Goal: Information Seeking & Learning: Learn about a topic

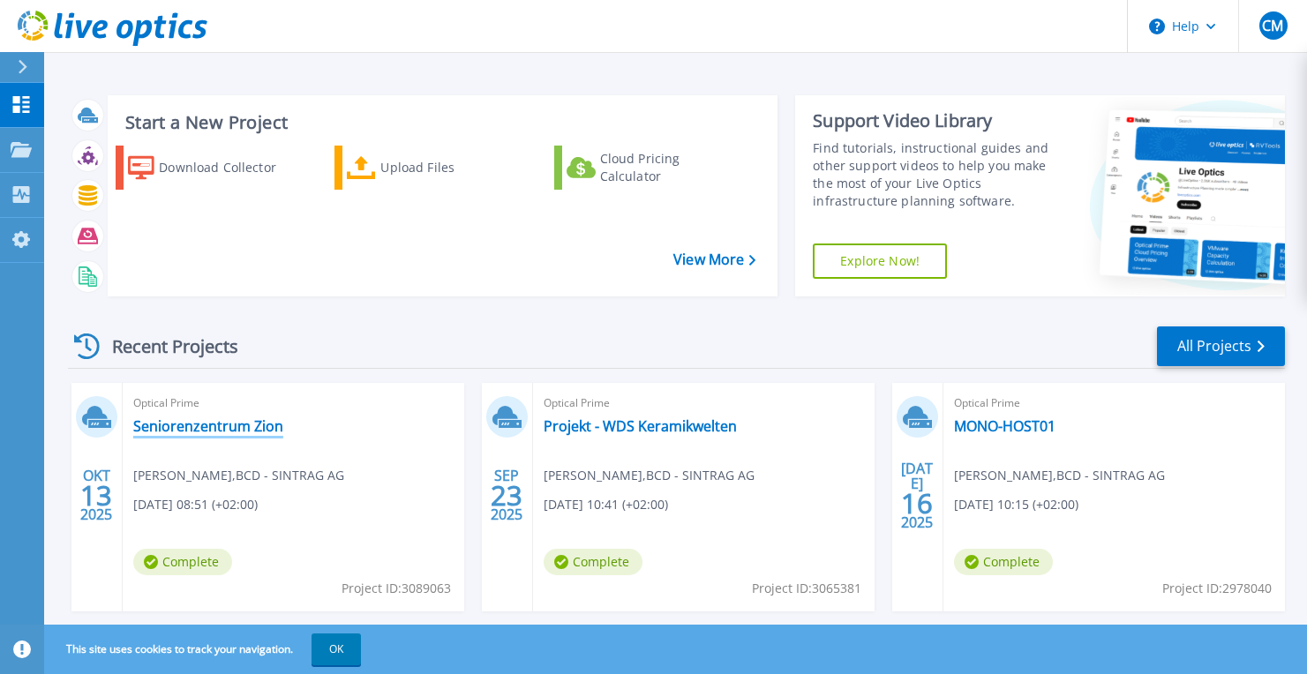
click at [239, 421] on link "Seniorenzentrum Zion" at bounding box center [208, 426] width 150 height 18
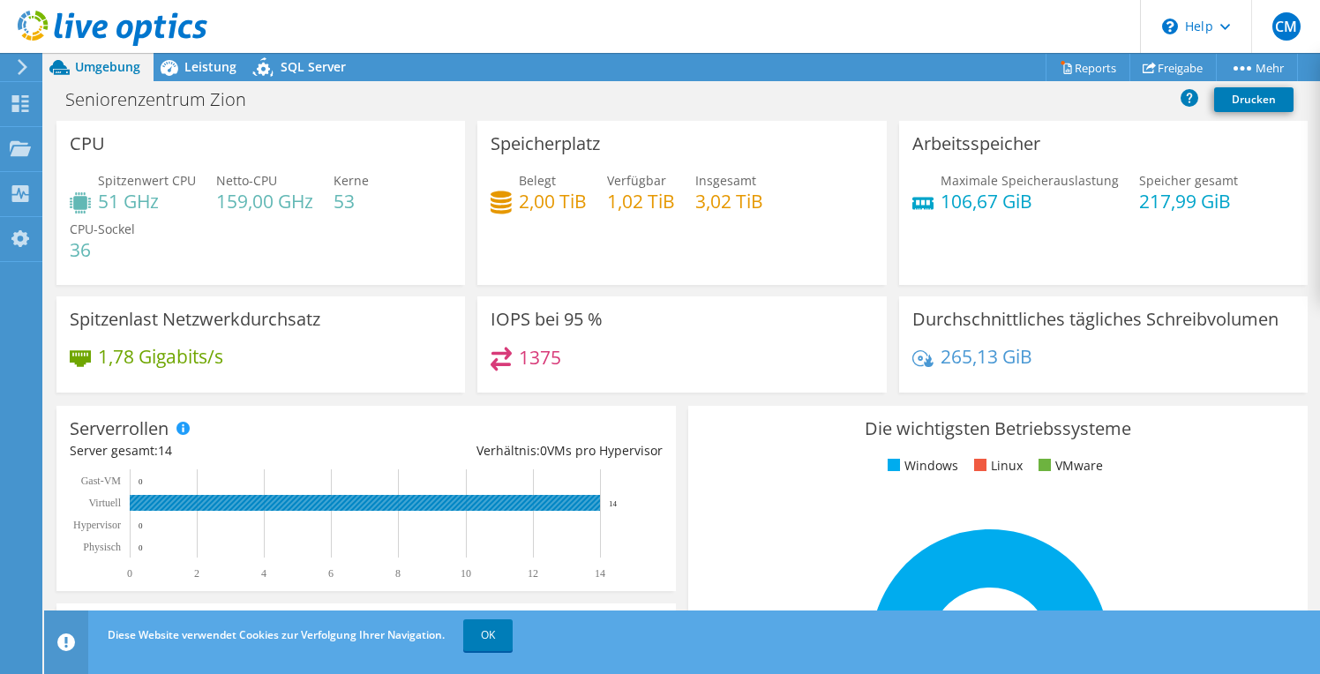
click at [273, 497] on rect at bounding box center [365, 503] width 470 height 16
click at [216, 64] on span "Leistung" at bounding box center [210, 66] width 52 height 17
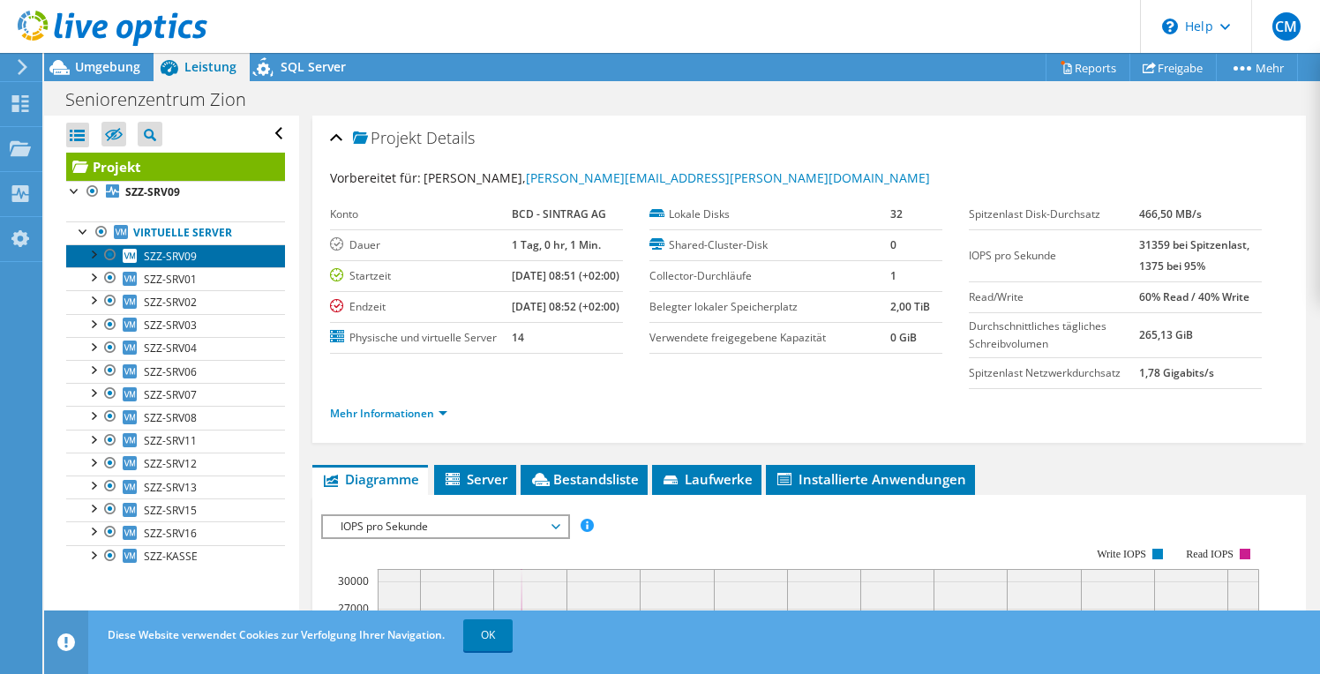
click at [154, 255] on span "SZZ-SRV09" at bounding box center [170, 256] width 53 height 15
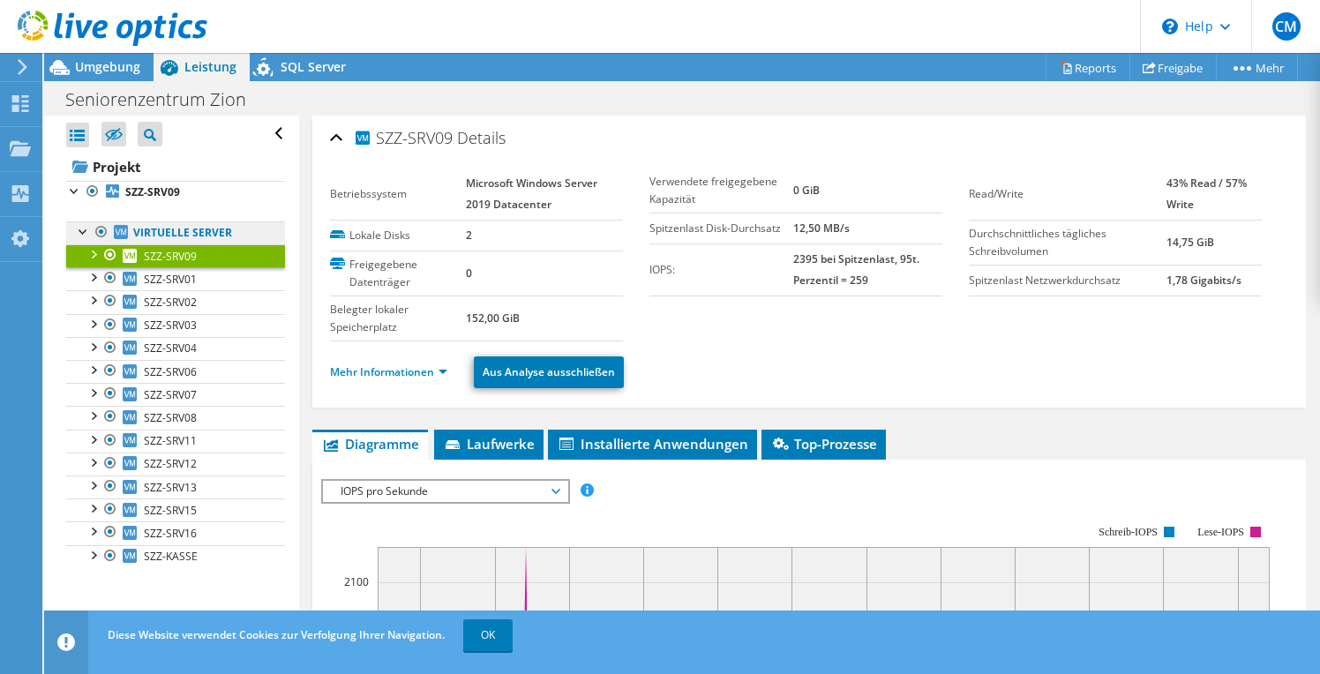
click at [226, 234] on link "Virtuelle Server" at bounding box center [175, 232] width 219 height 23
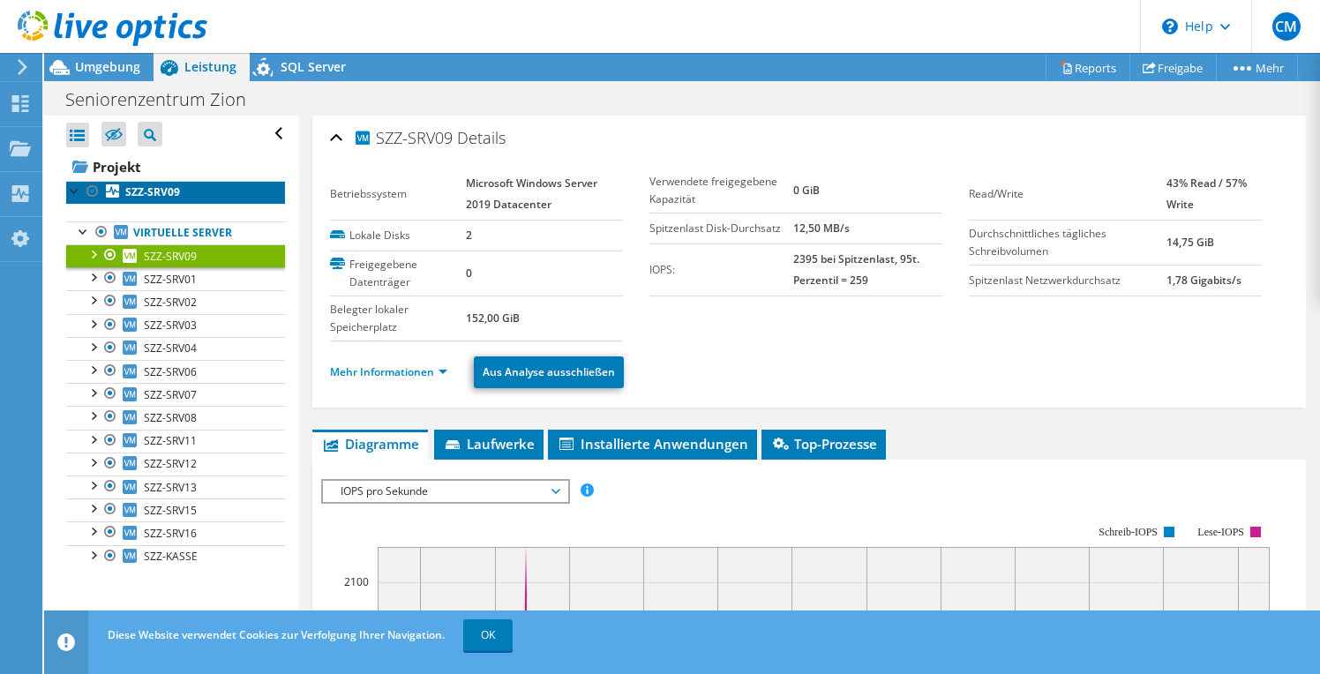
click at [139, 193] on b "SZZ-SRV09" at bounding box center [152, 191] width 55 height 15
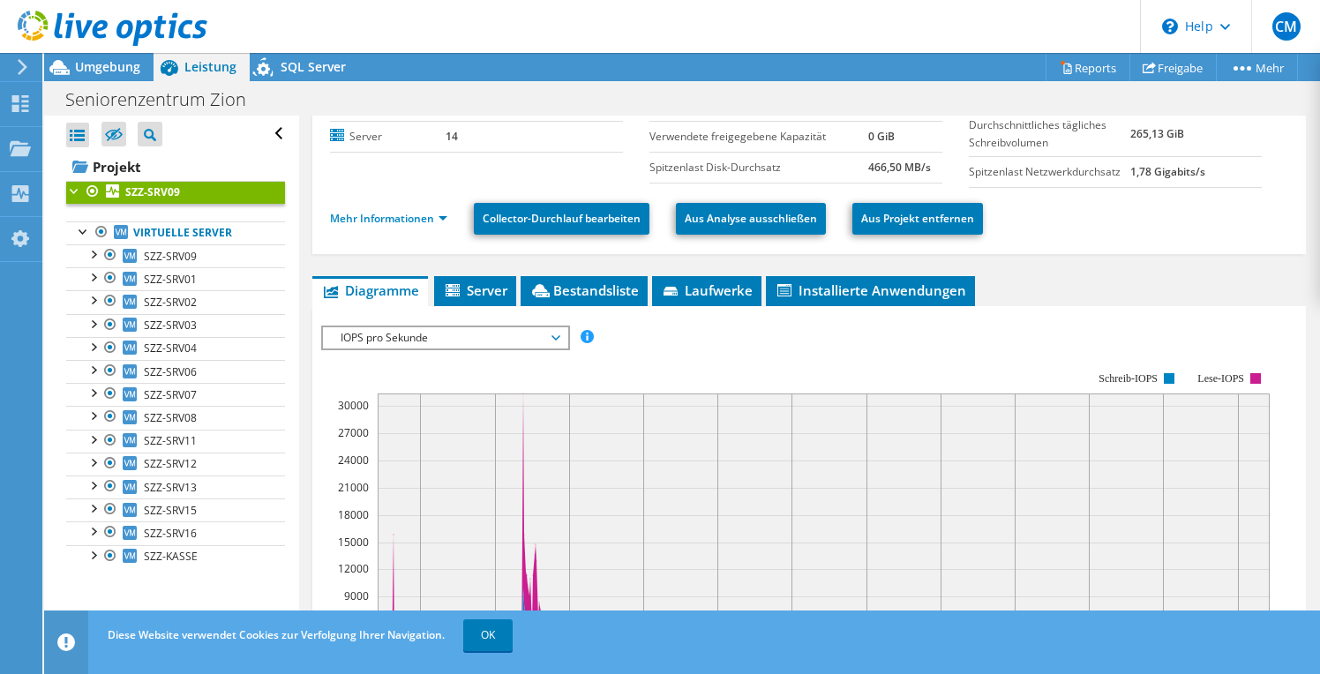
scroll to position [169, 0]
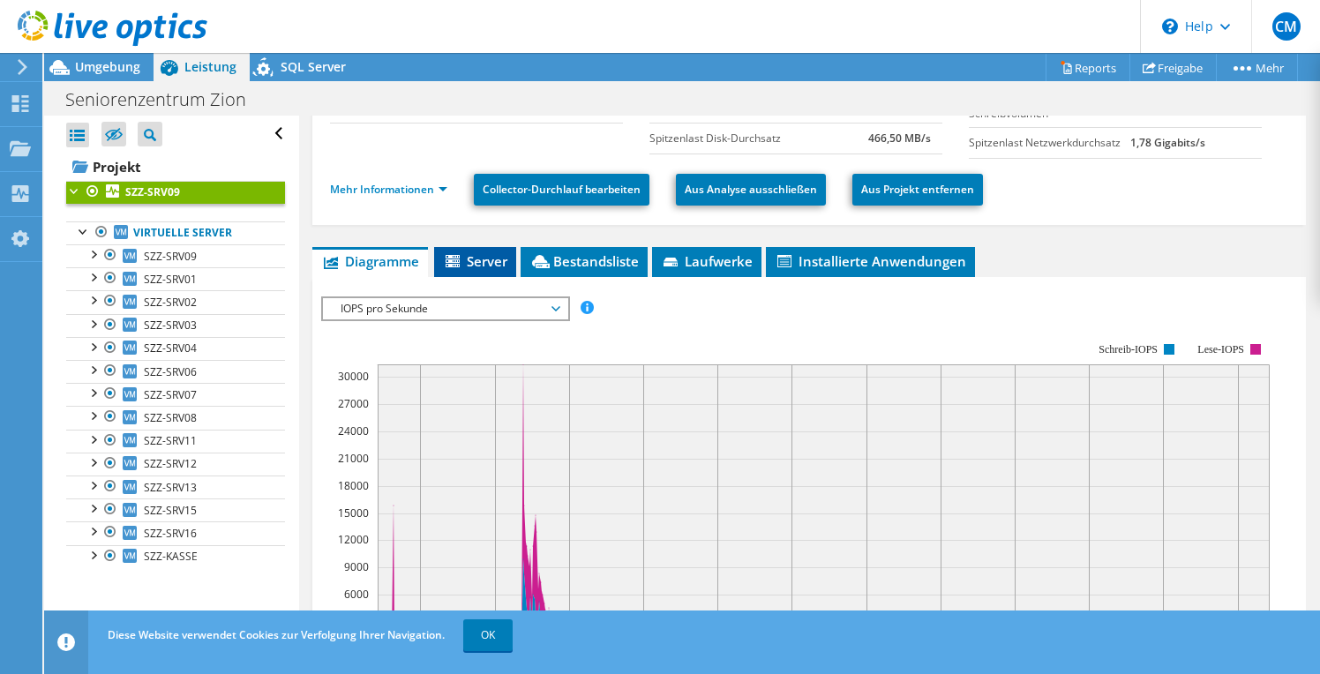
click at [471, 266] on span "Server" at bounding box center [475, 261] width 64 height 18
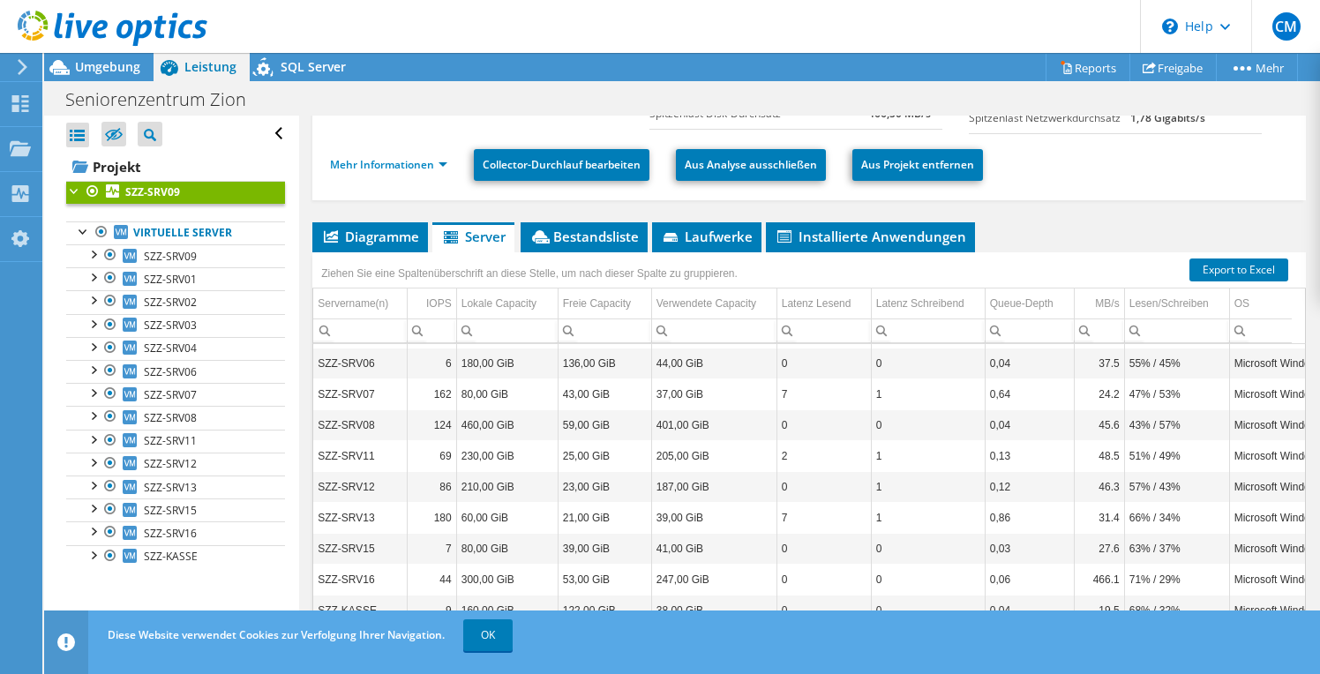
scroll to position [186, 0]
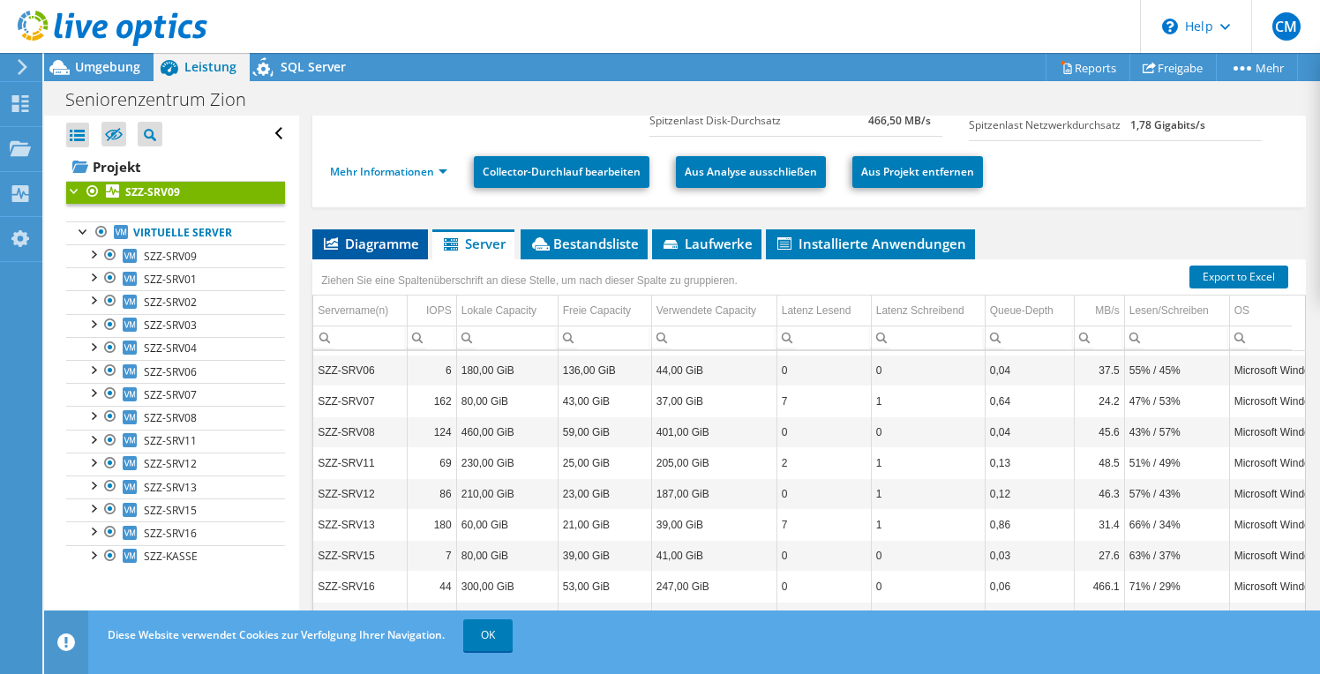
click at [372, 252] on span "Diagramme" at bounding box center [370, 244] width 98 height 18
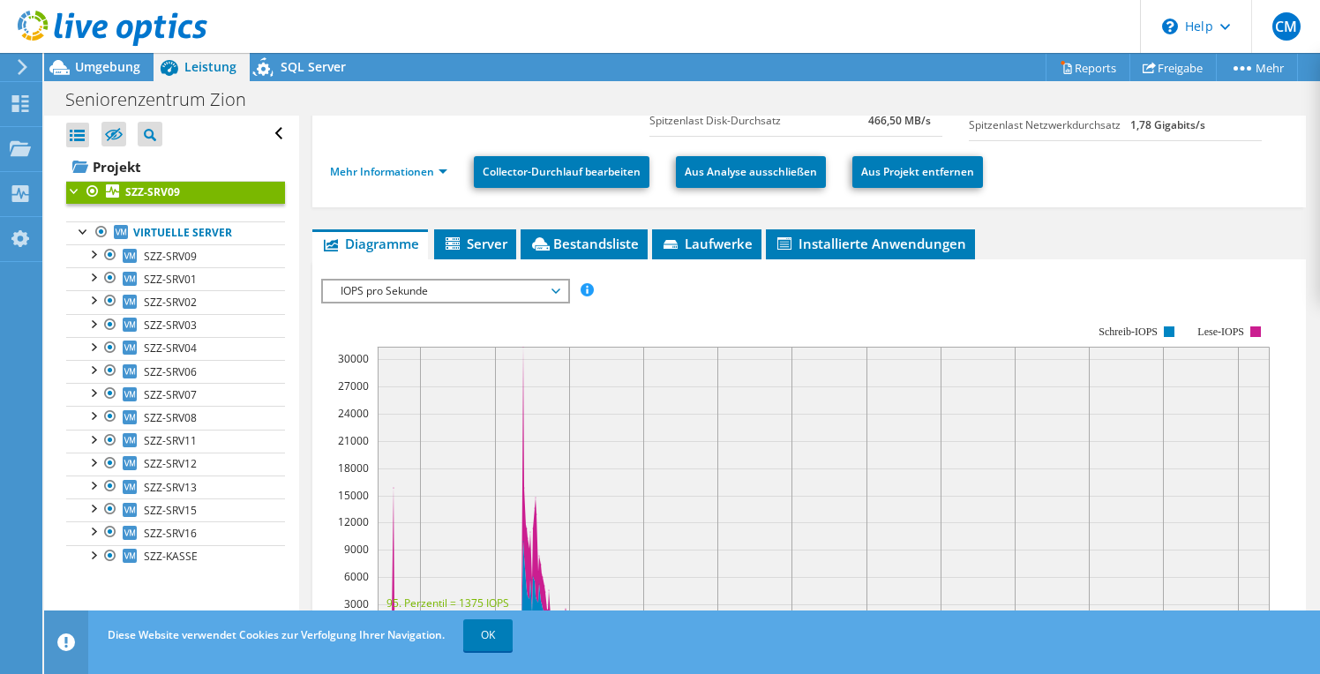
click at [423, 299] on span "IOPS pro Sekunde" at bounding box center [445, 291] width 227 height 21
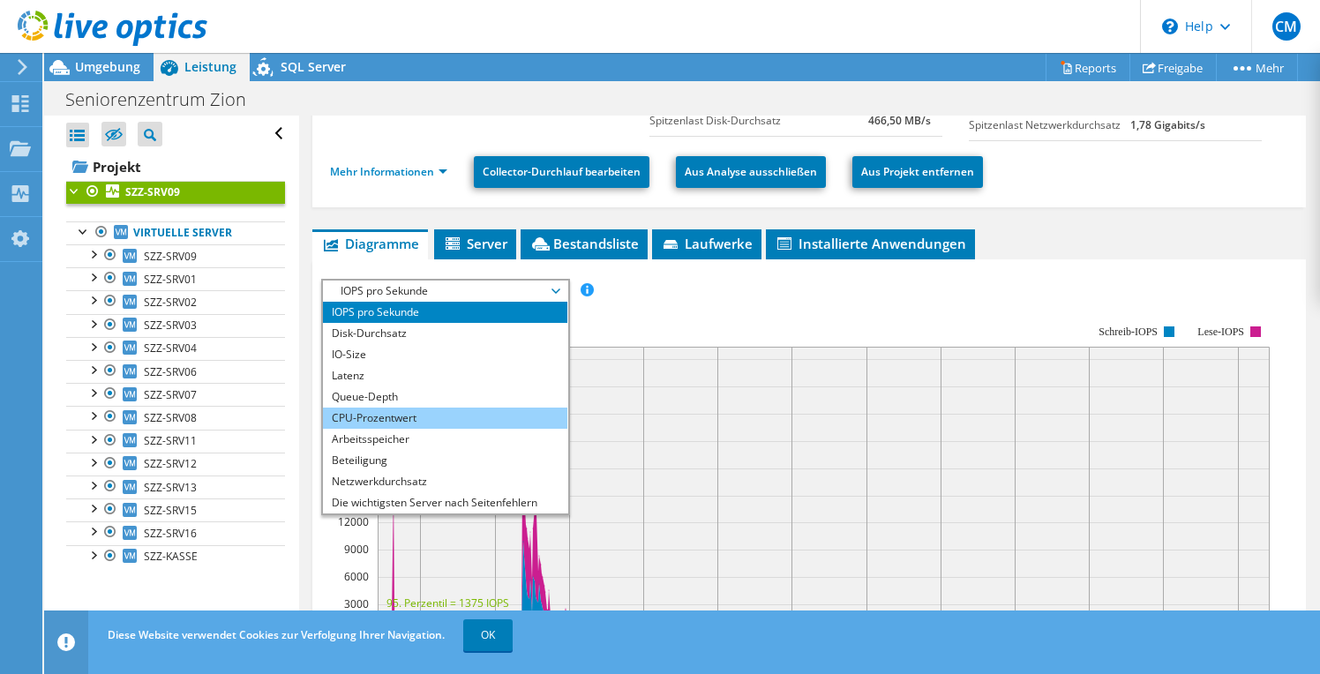
click at [399, 429] on li "CPU-Prozentwert" at bounding box center [445, 418] width 244 height 21
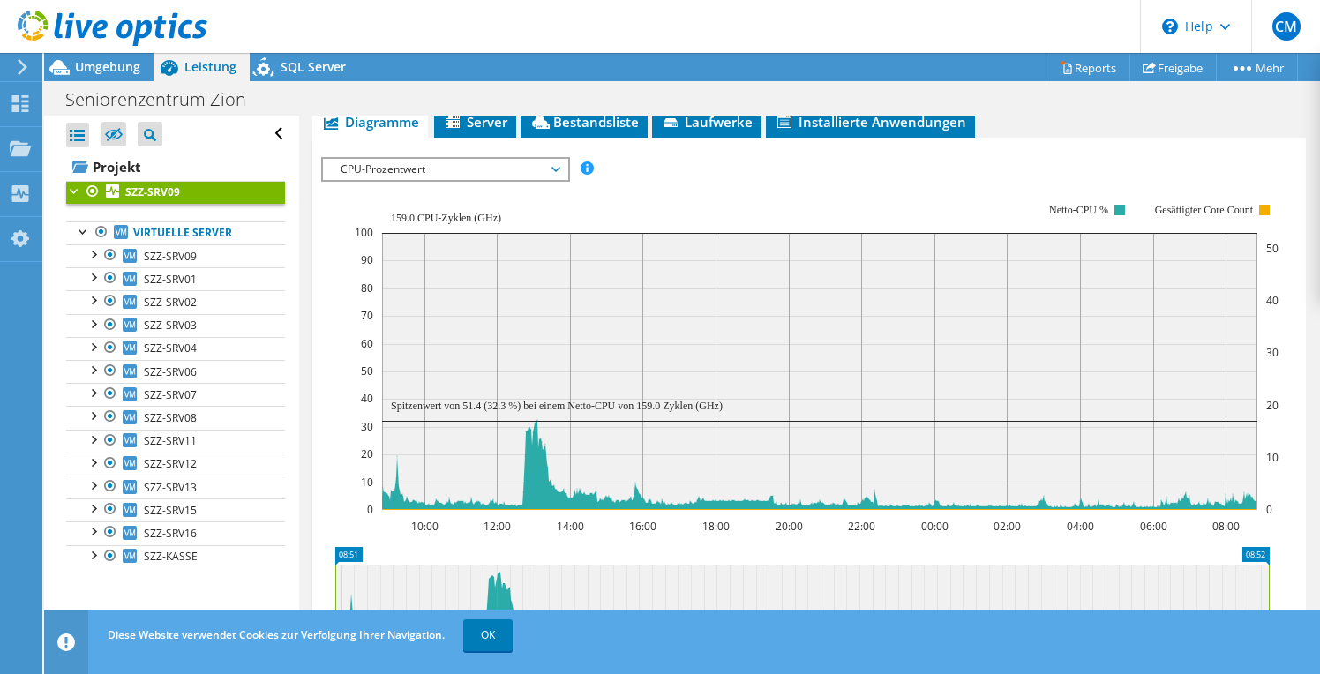
scroll to position [312, 0]
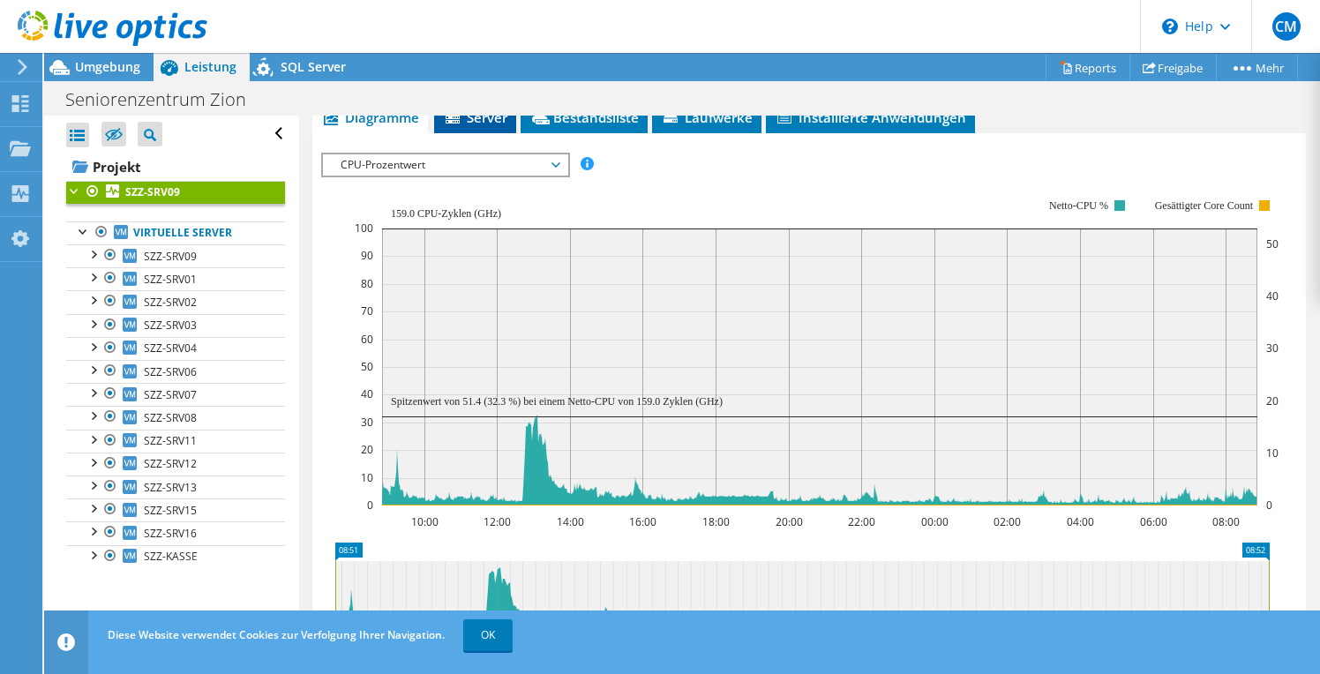
click at [473, 126] on span "Server" at bounding box center [475, 118] width 64 height 18
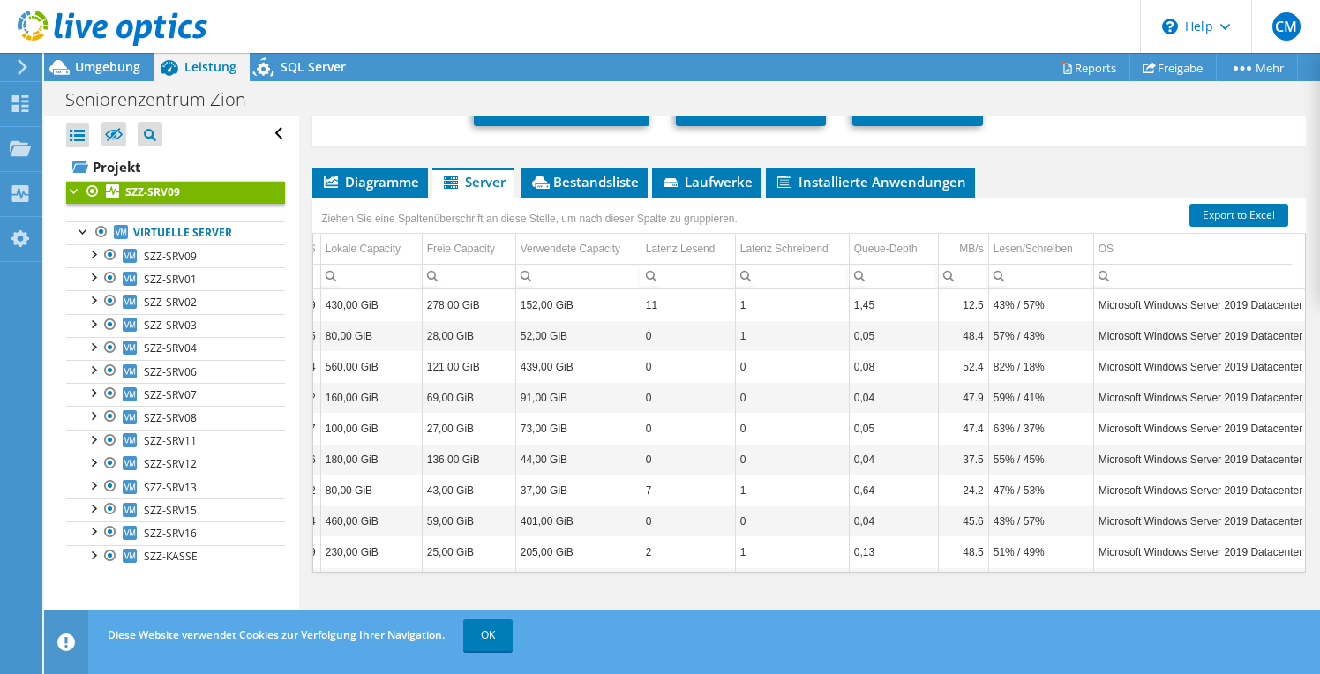
scroll to position [0, 0]
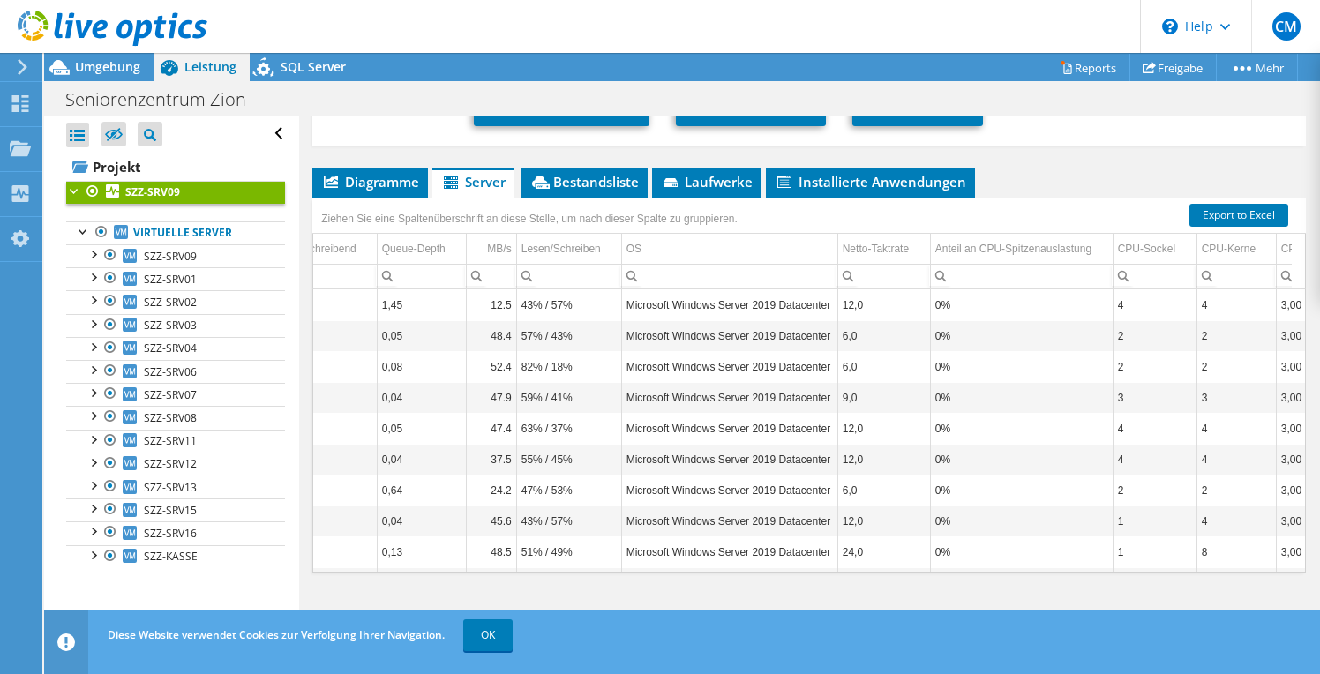
click at [685, 301] on td "Microsoft Windows Server 2019 Datacenter" at bounding box center [729, 304] width 216 height 31
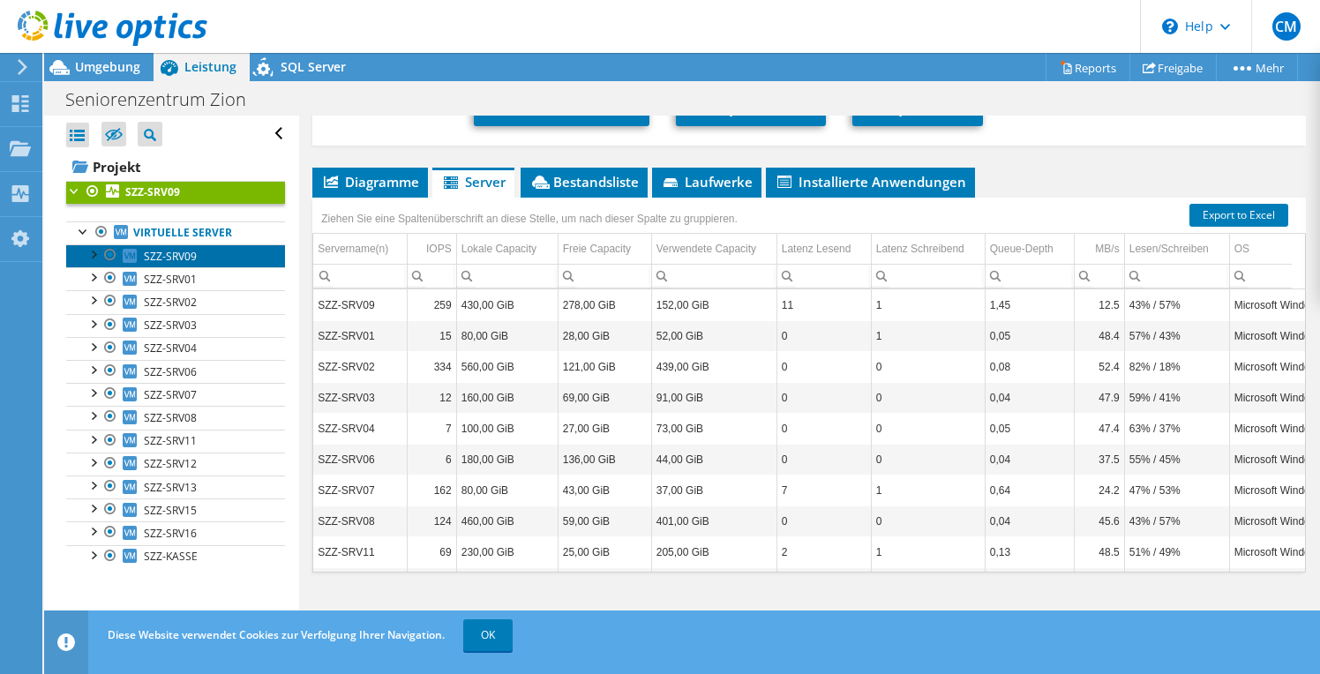
click at [179, 256] on span "SZZ-SRV09" at bounding box center [170, 256] width 53 height 15
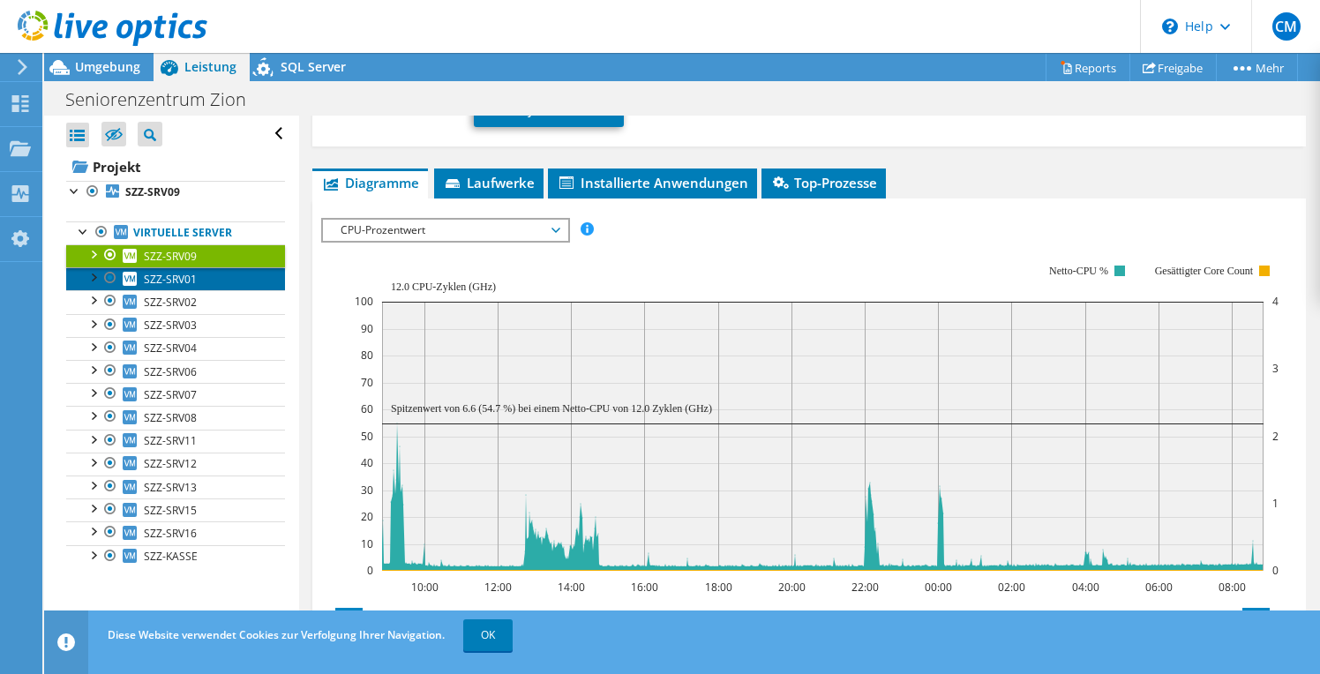
click at [169, 276] on span "SZZ-SRV01" at bounding box center [170, 279] width 53 height 15
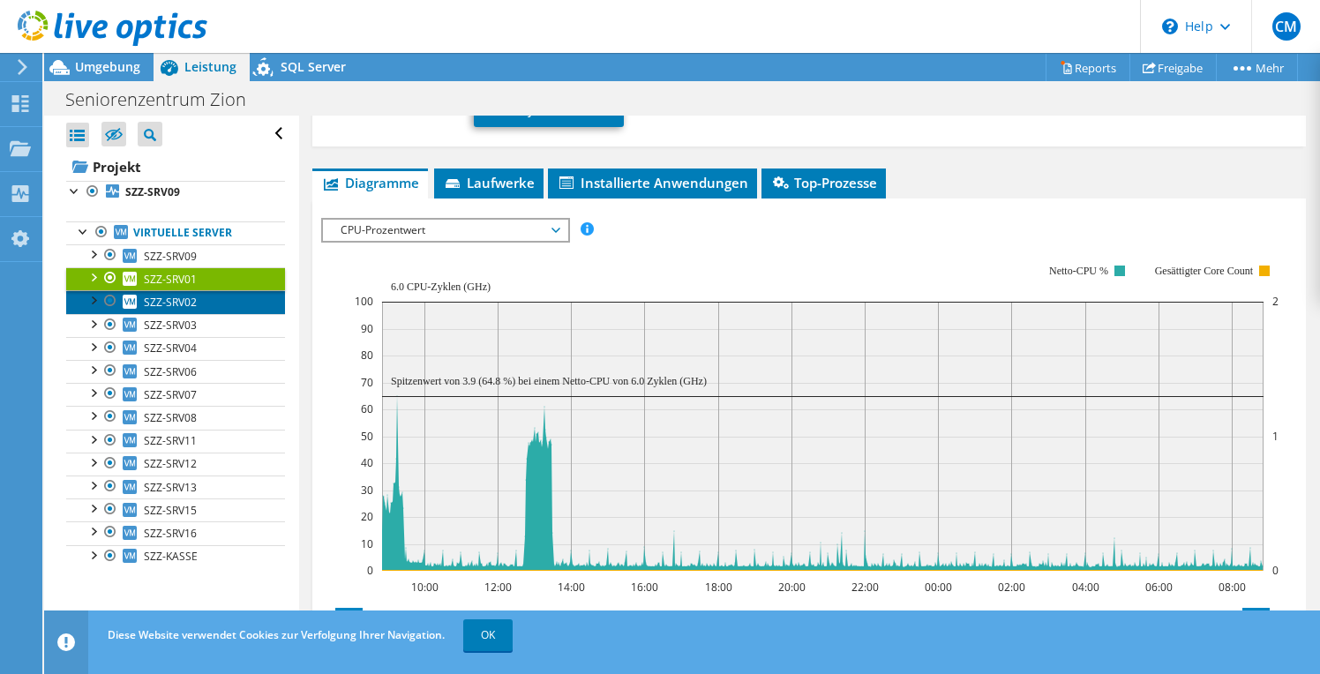
click at [183, 299] on span "SZZ-SRV02" at bounding box center [170, 302] width 53 height 15
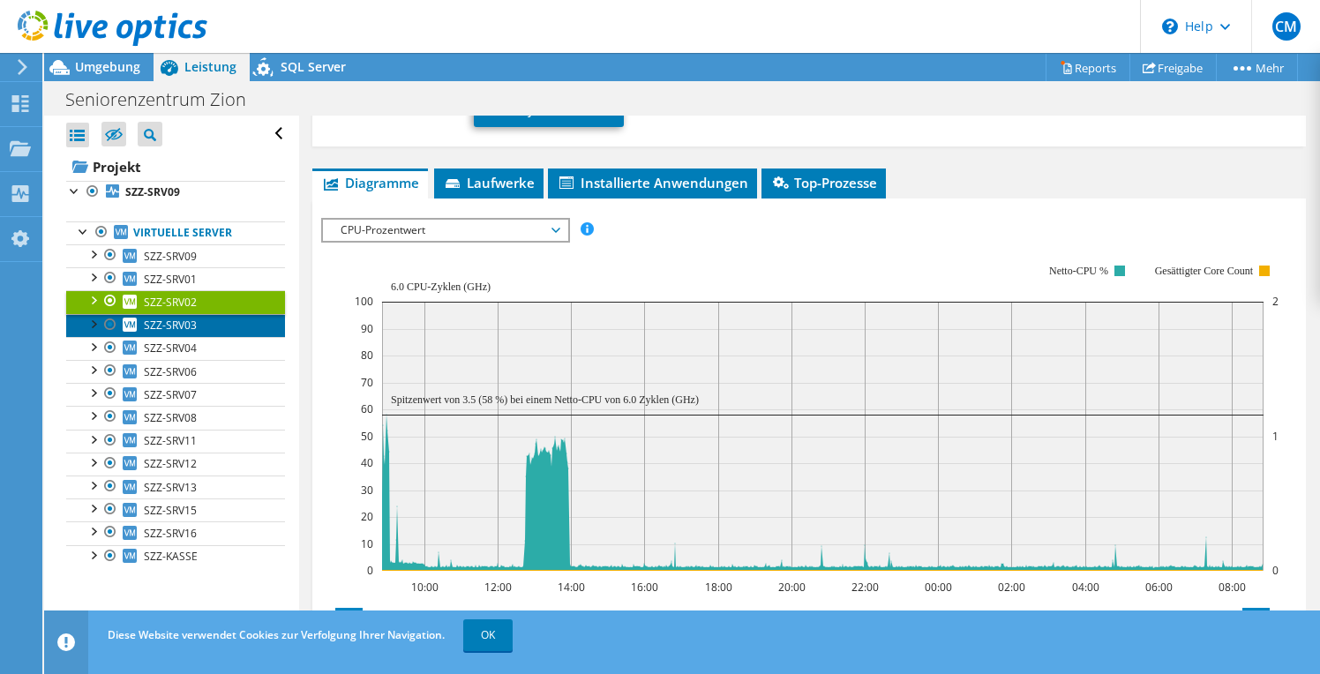
click at [180, 325] on span "SZZ-SRV03" at bounding box center [170, 325] width 53 height 15
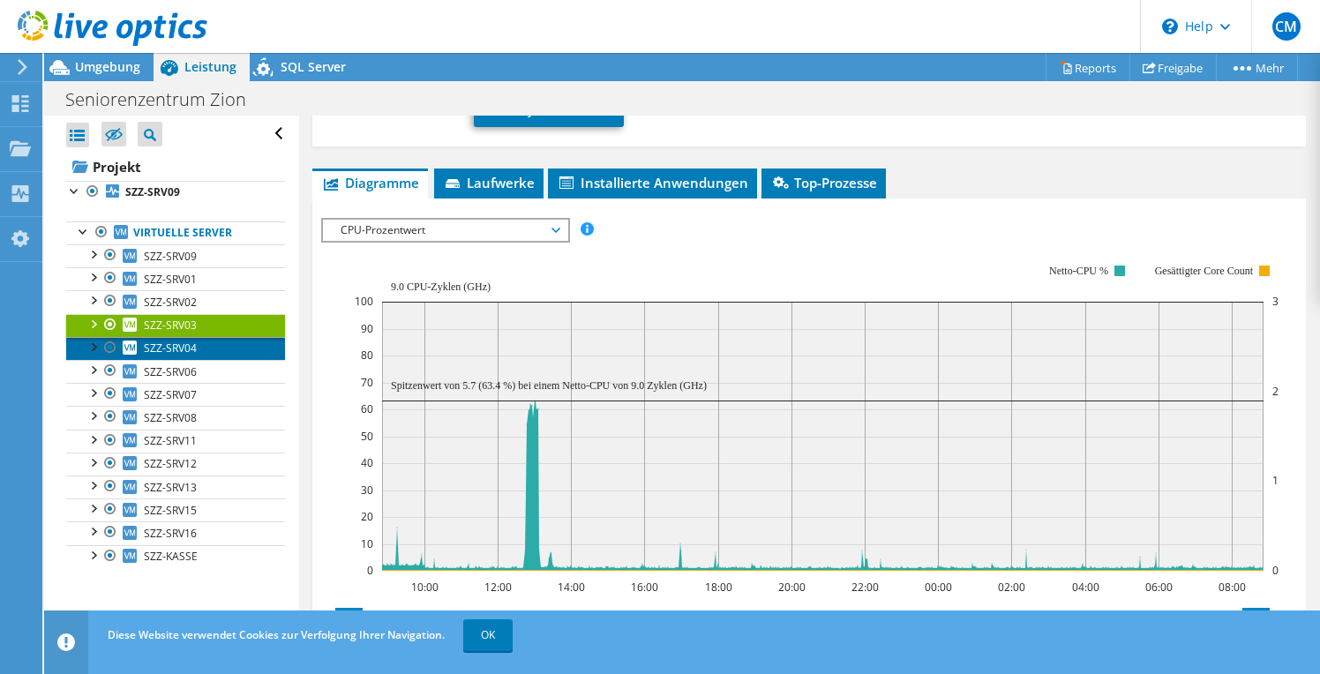
click at [178, 345] on span "SZZ-SRV04" at bounding box center [170, 348] width 53 height 15
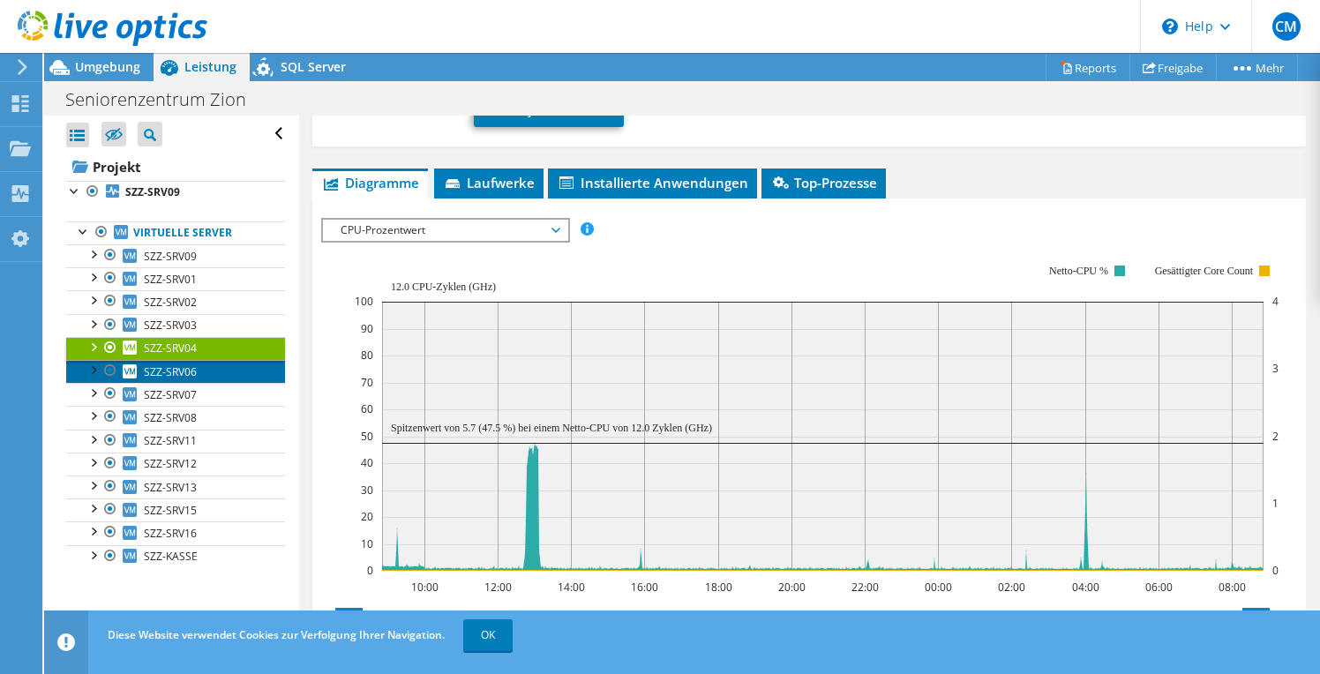
click at [178, 367] on span "SZZ-SRV06" at bounding box center [170, 371] width 53 height 15
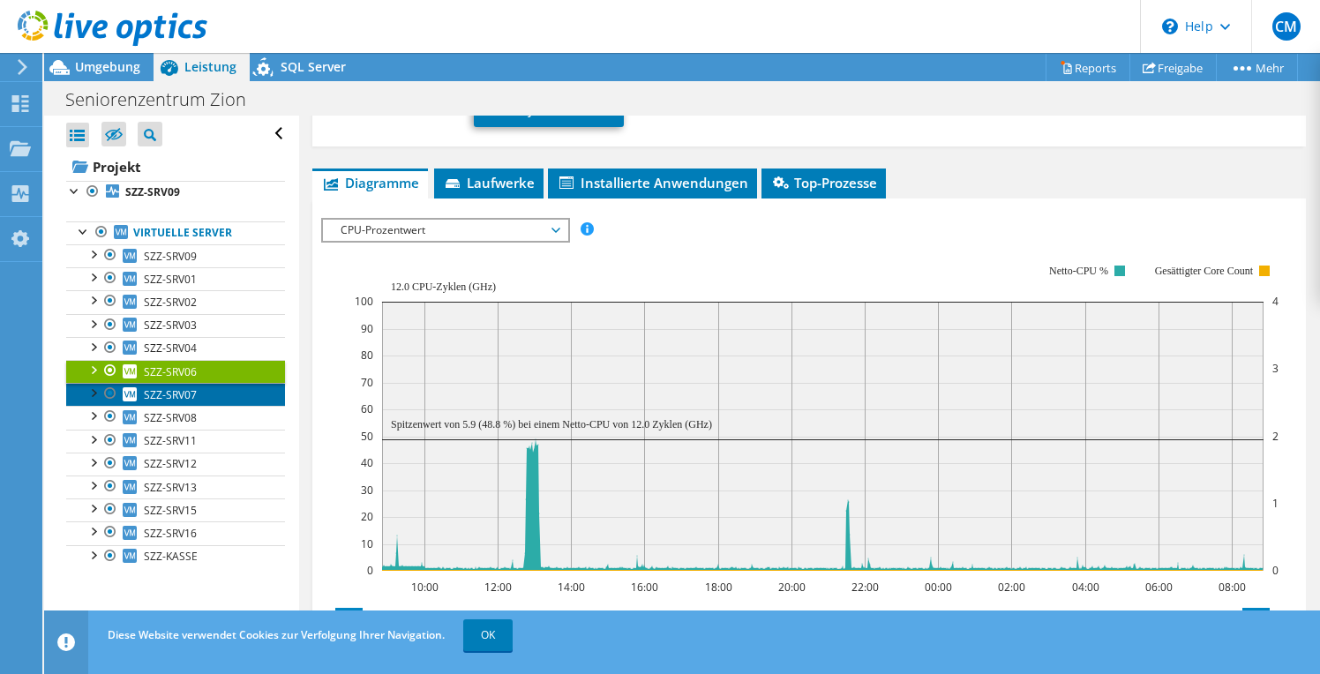
click at [176, 389] on span "SZZ-SRV07" at bounding box center [170, 394] width 53 height 15
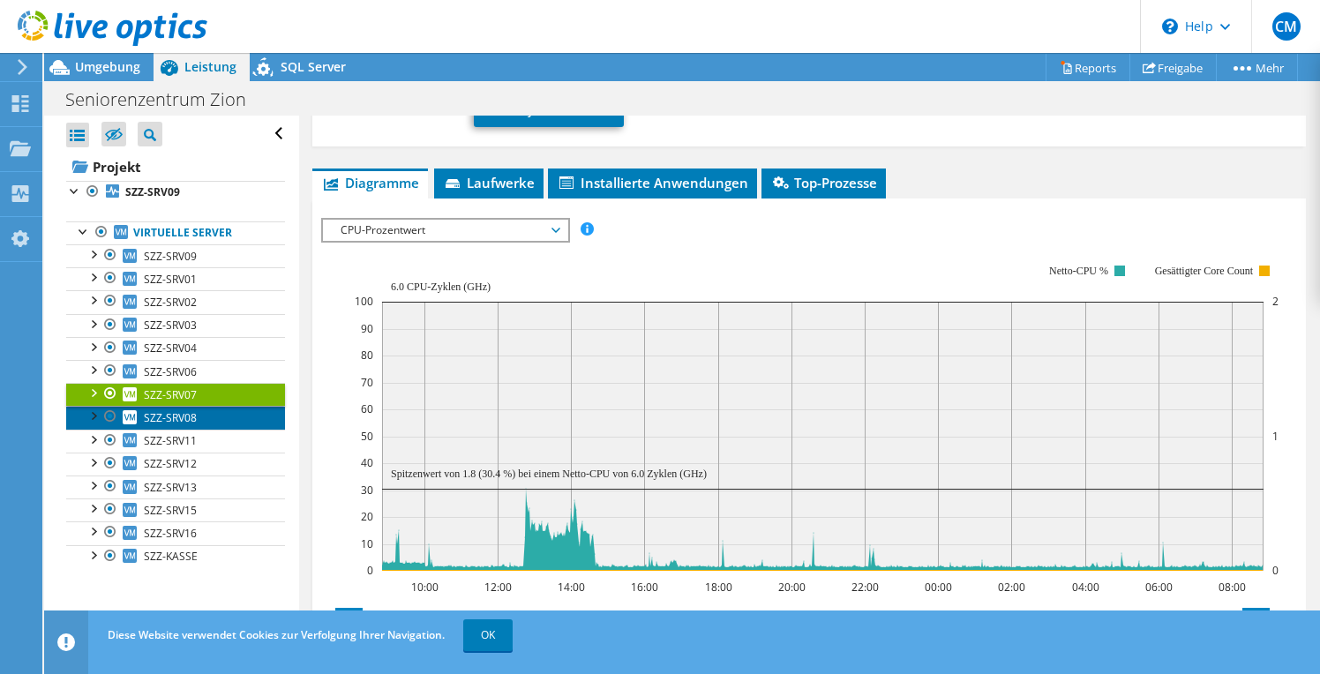
click at [175, 414] on span "SZZ-SRV08" at bounding box center [170, 417] width 53 height 15
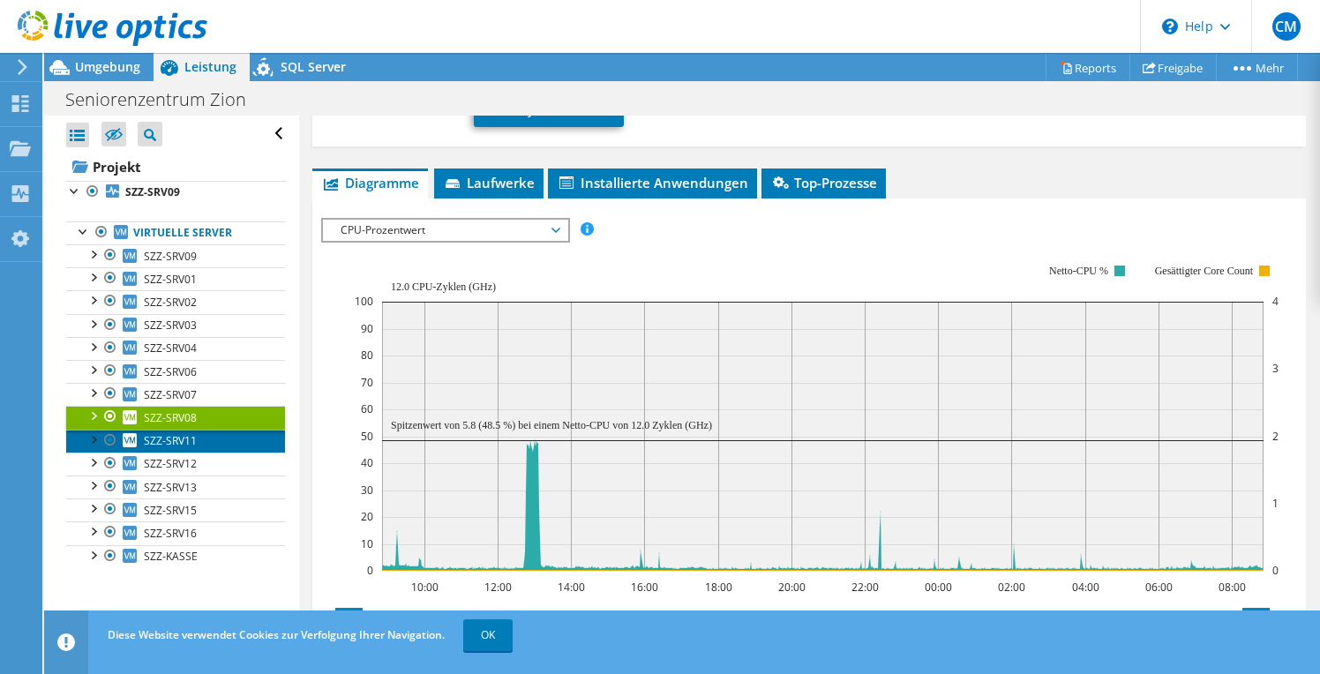
click at [175, 437] on span "SZZ-SRV11" at bounding box center [170, 440] width 53 height 15
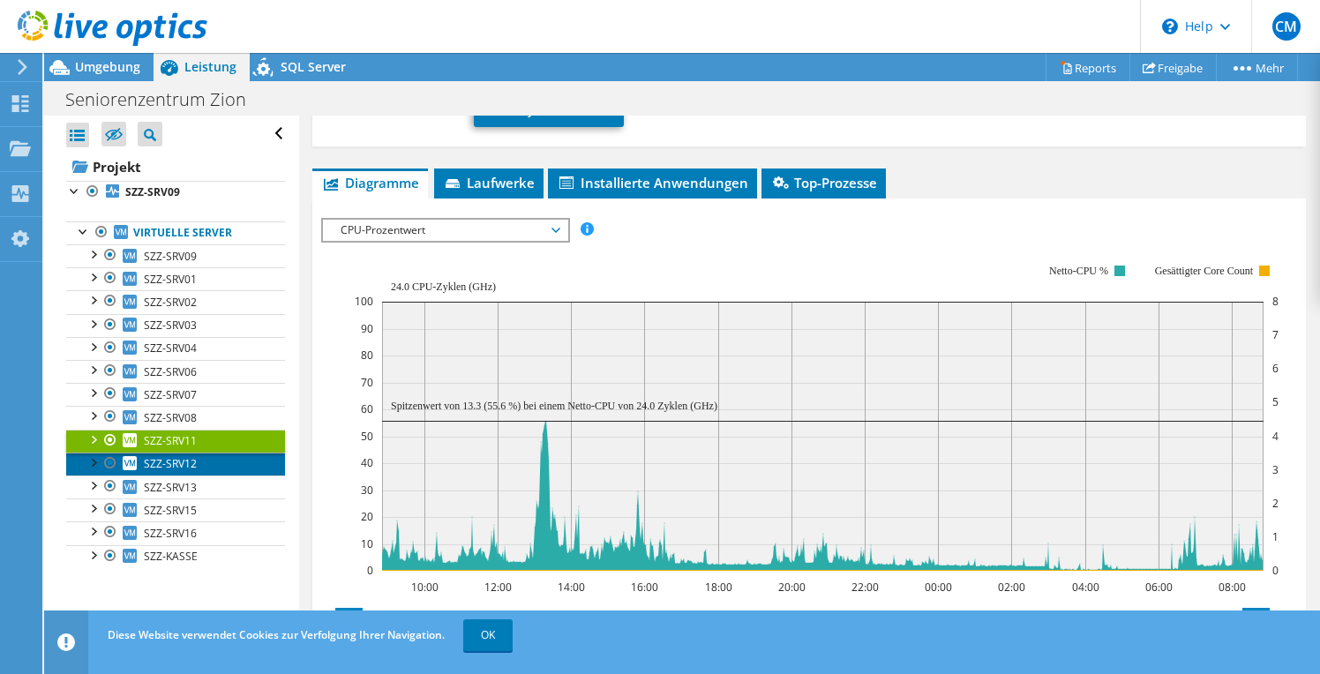
click at [169, 461] on span "SZZ-SRV12" at bounding box center [170, 463] width 53 height 15
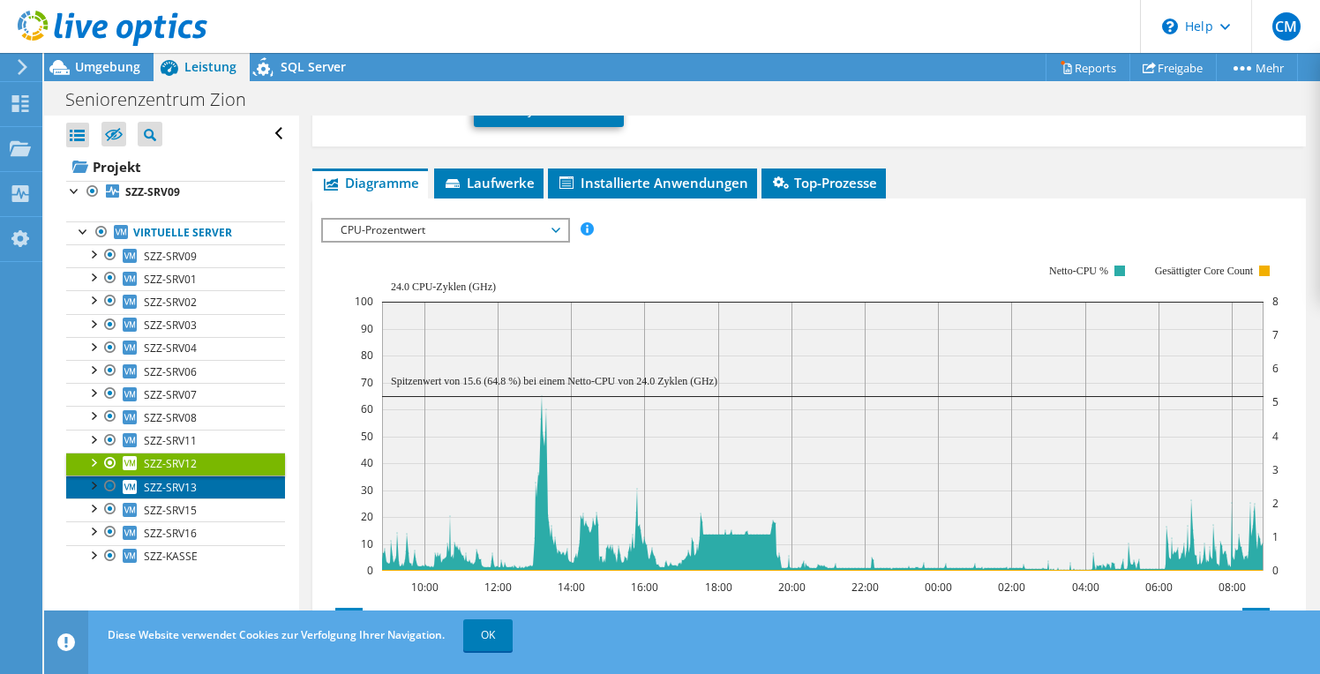
click at [168, 478] on link "SZZ-SRV13" at bounding box center [175, 487] width 219 height 23
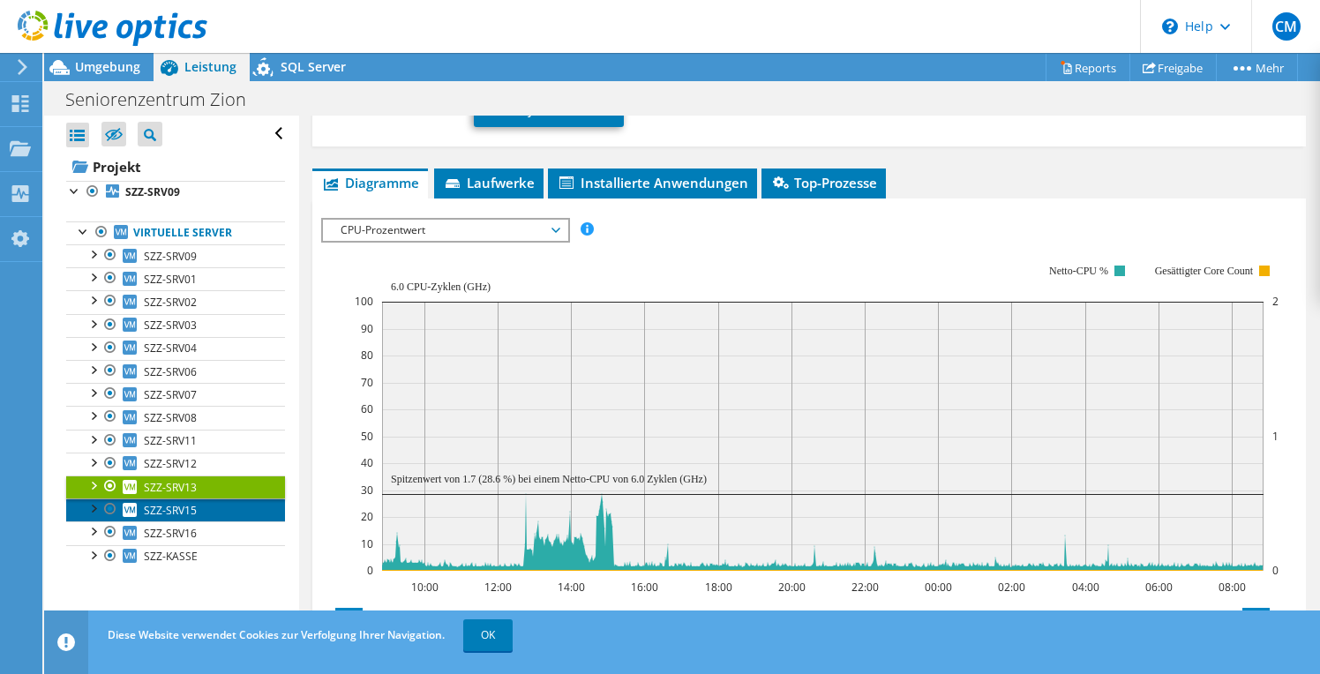
click at [169, 502] on link "SZZ-SRV15" at bounding box center [175, 509] width 219 height 23
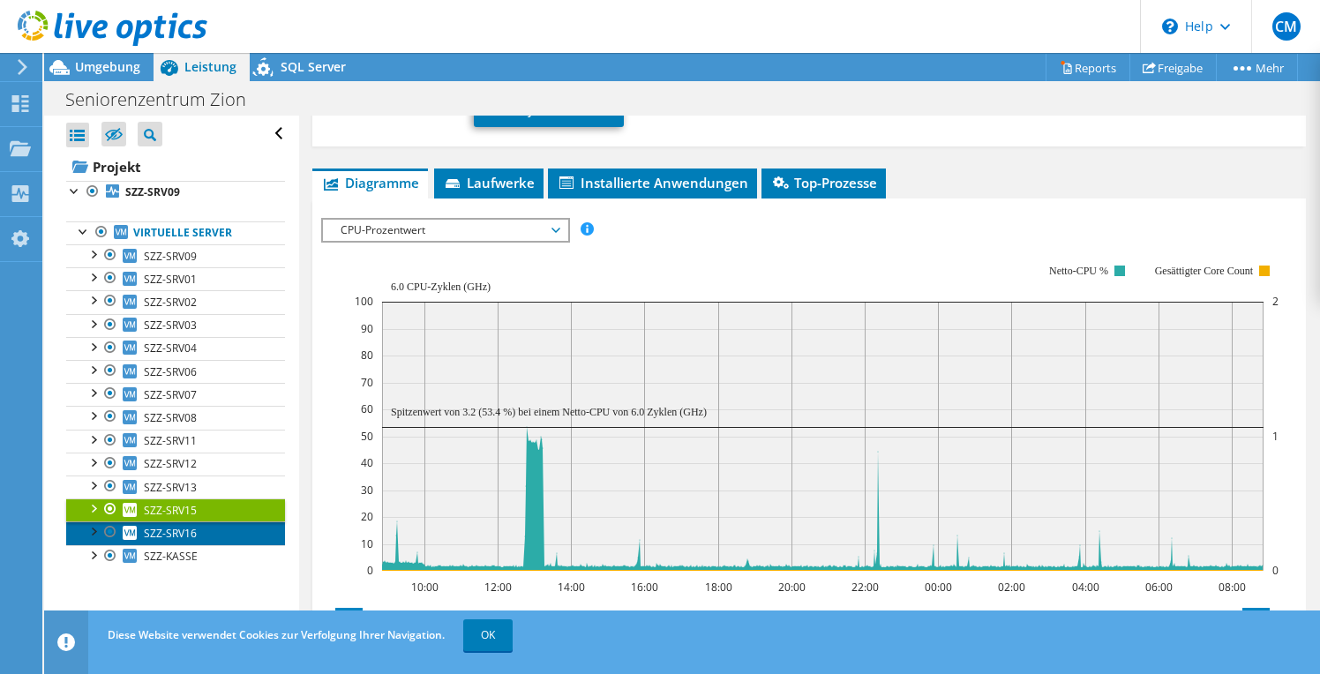
click at [171, 526] on span "SZZ-SRV16" at bounding box center [170, 533] width 53 height 15
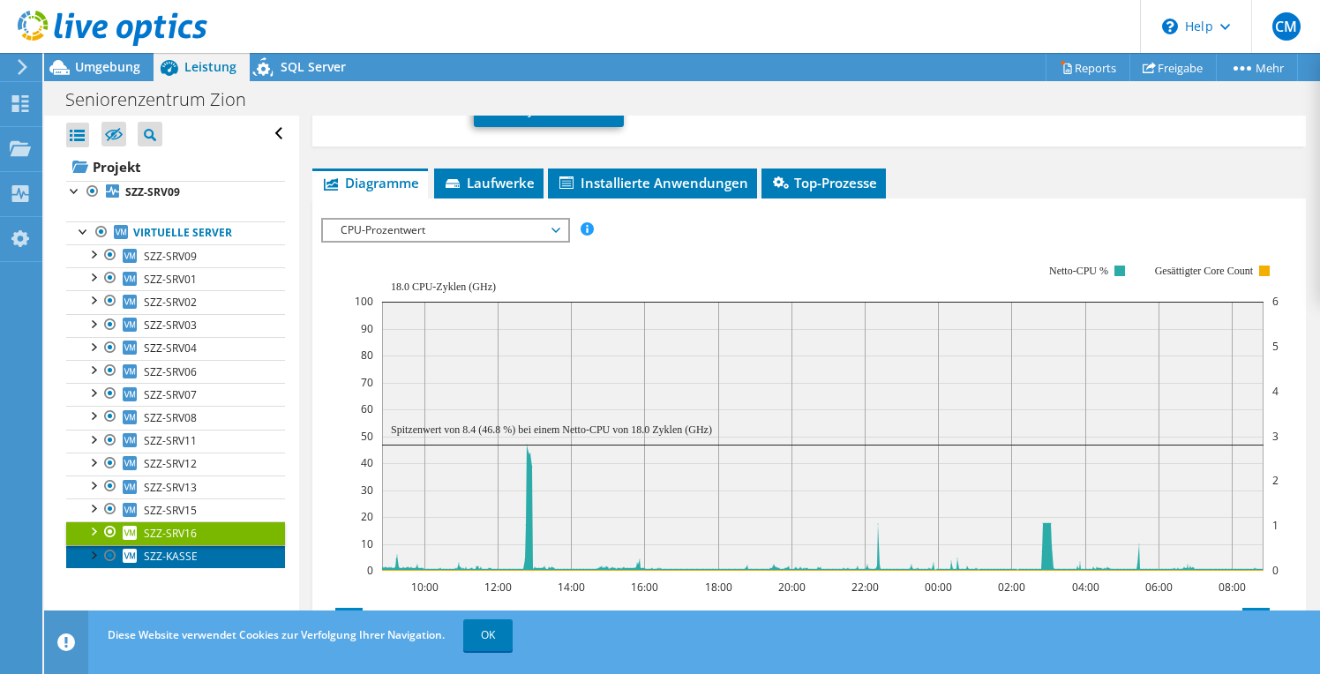
click at [170, 560] on span "SZZ-KASSE" at bounding box center [171, 556] width 54 height 15
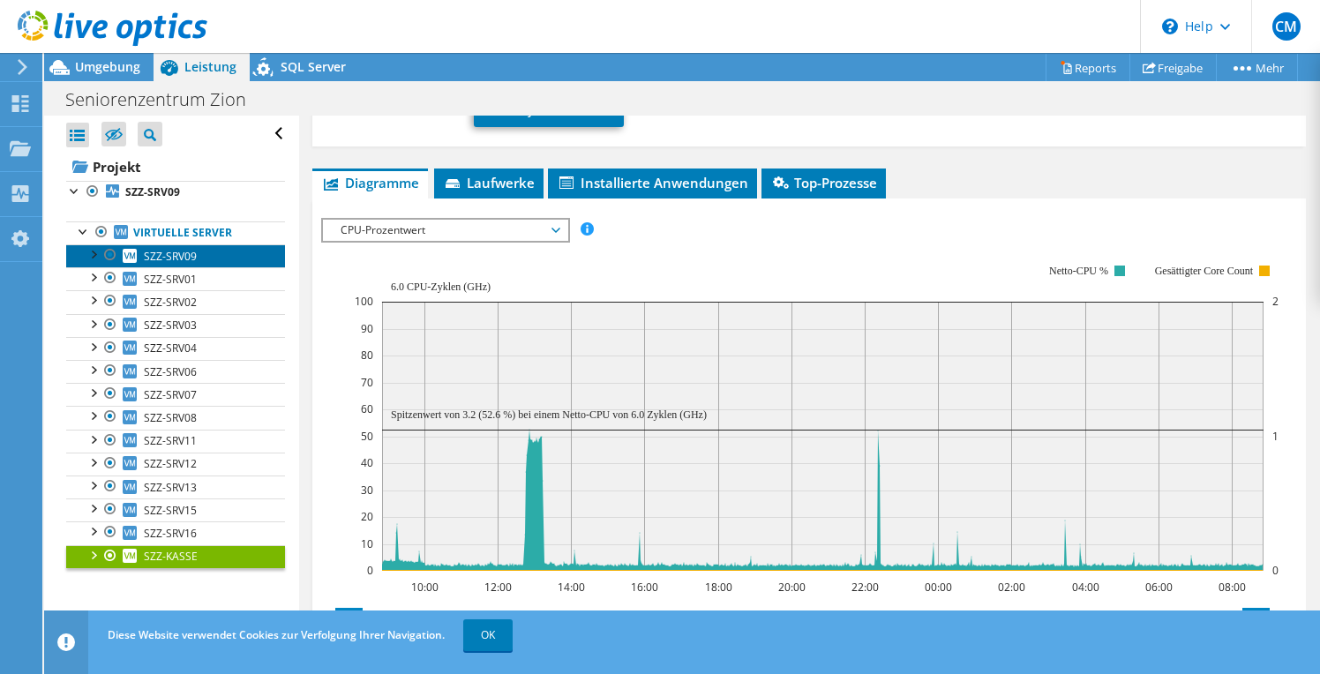
click at [205, 256] on link "SZZ-SRV09" at bounding box center [175, 255] width 219 height 23
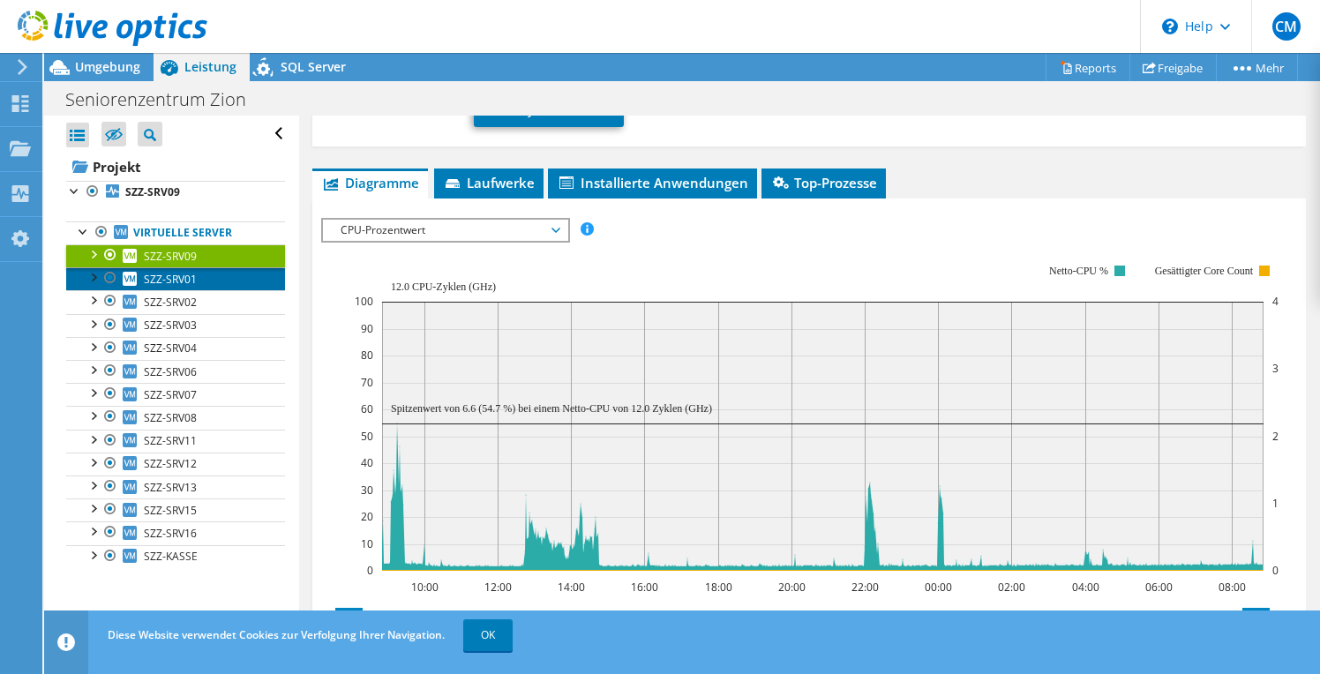
click at [197, 274] on link "SZZ-SRV01" at bounding box center [175, 278] width 219 height 23
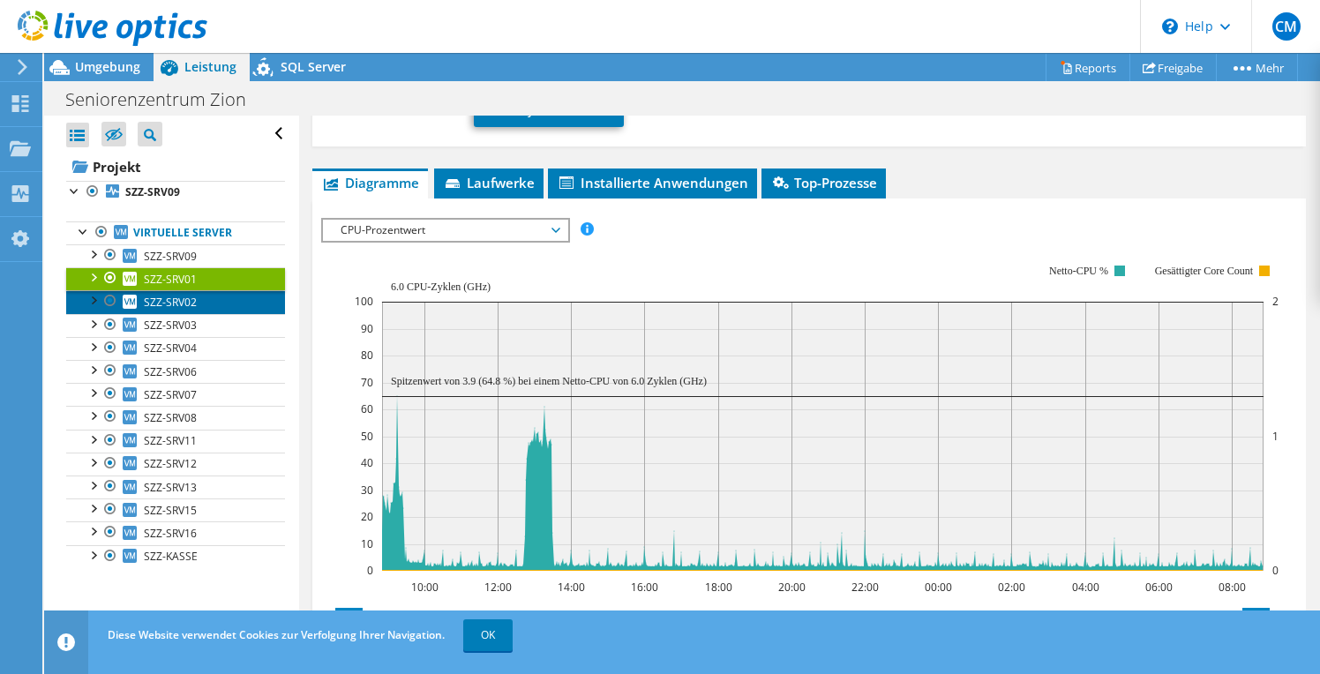
click at [190, 295] on span "SZZ-SRV02" at bounding box center [170, 302] width 53 height 15
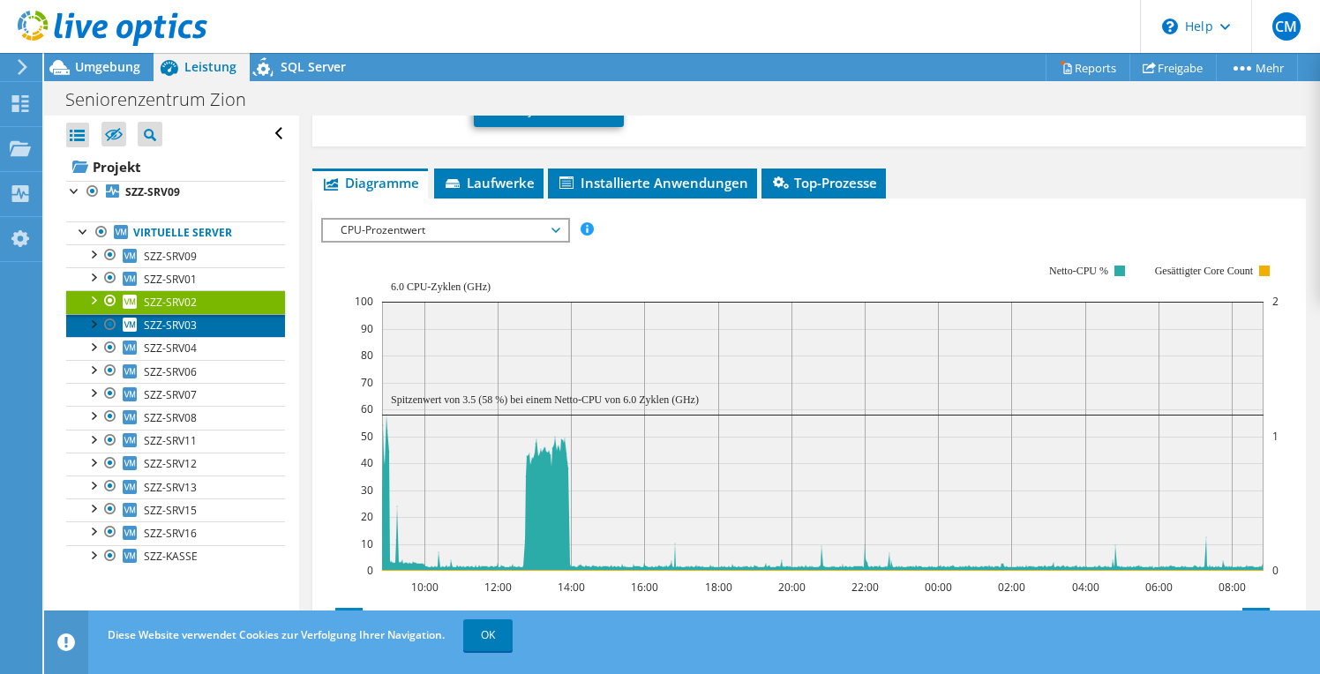
click at [184, 319] on span "SZZ-SRV03" at bounding box center [170, 325] width 53 height 15
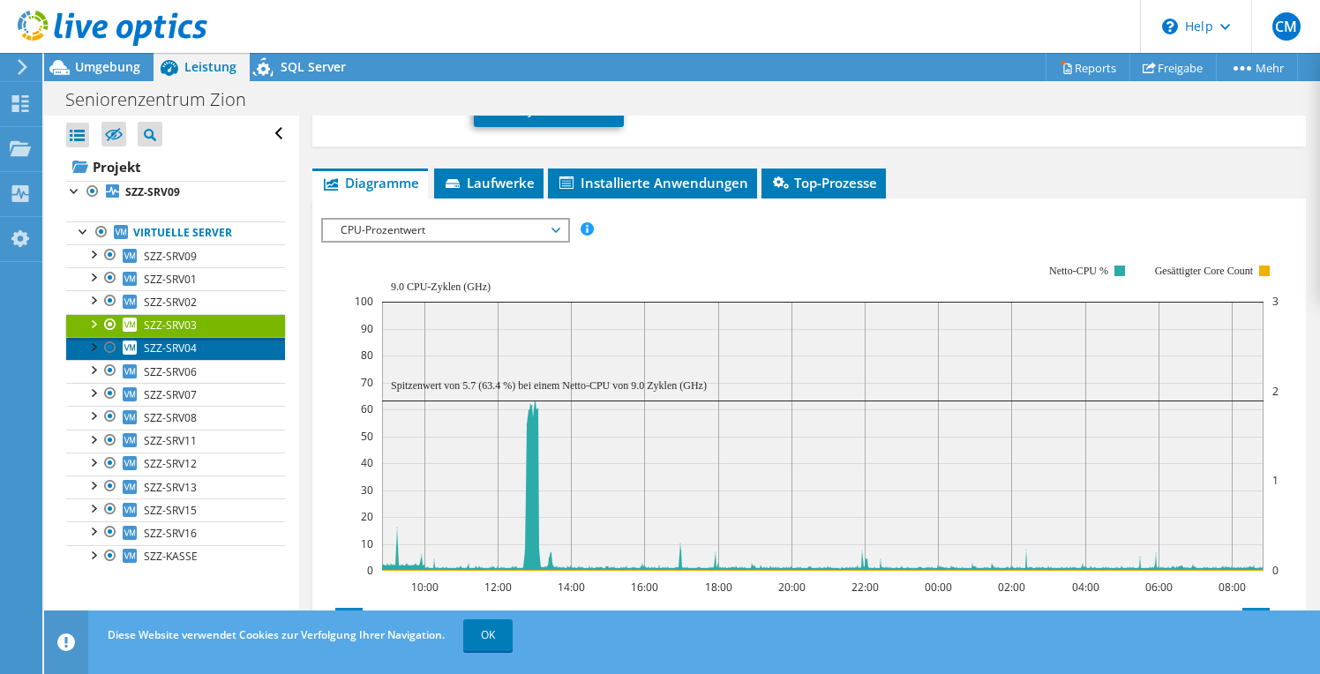
click at [180, 345] on span "SZZ-SRV04" at bounding box center [170, 348] width 53 height 15
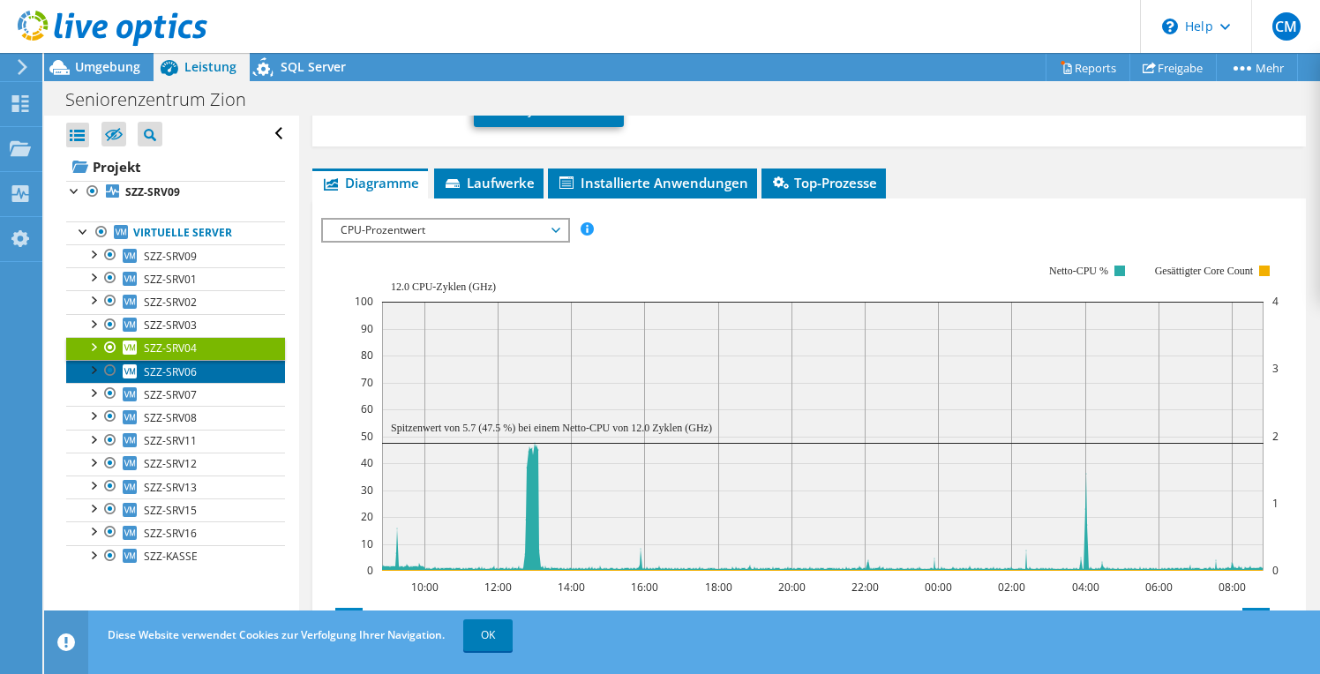
click at [178, 366] on span "SZZ-SRV06" at bounding box center [170, 371] width 53 height 15
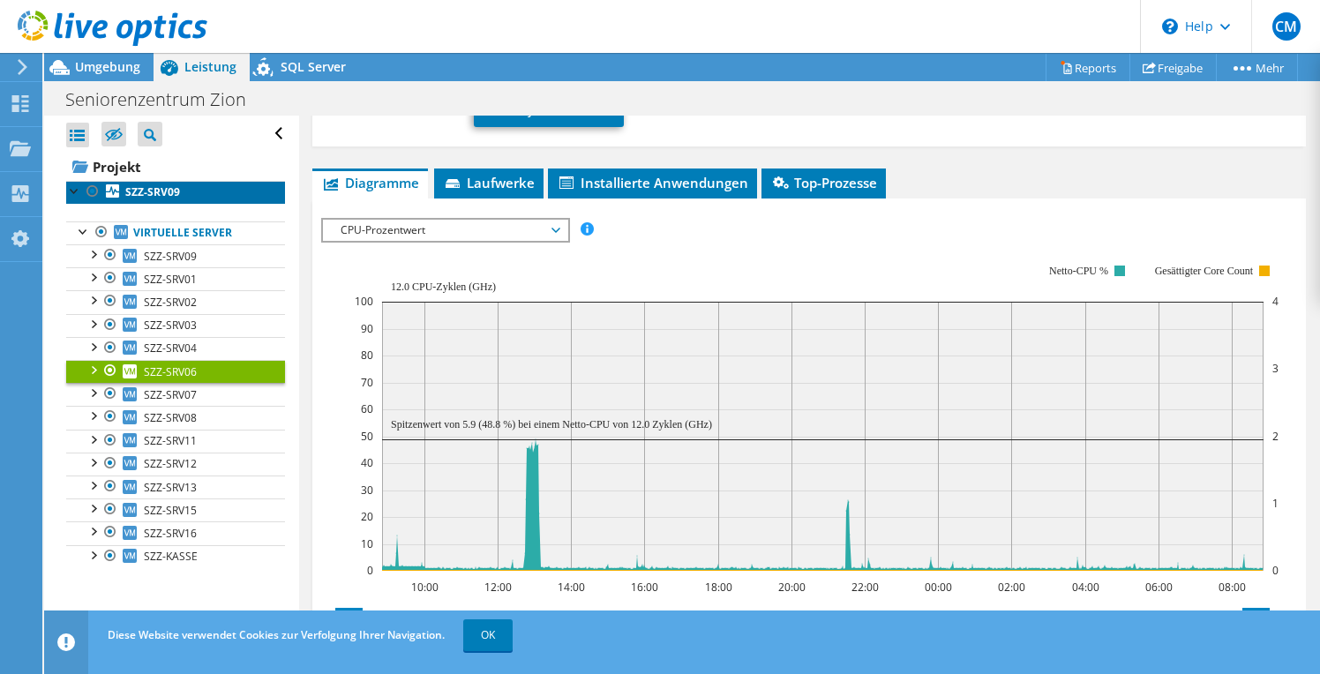
click at [172, 187] on b "SZZ-SRV09" at bounding box center [152, 191] width 55 height 15
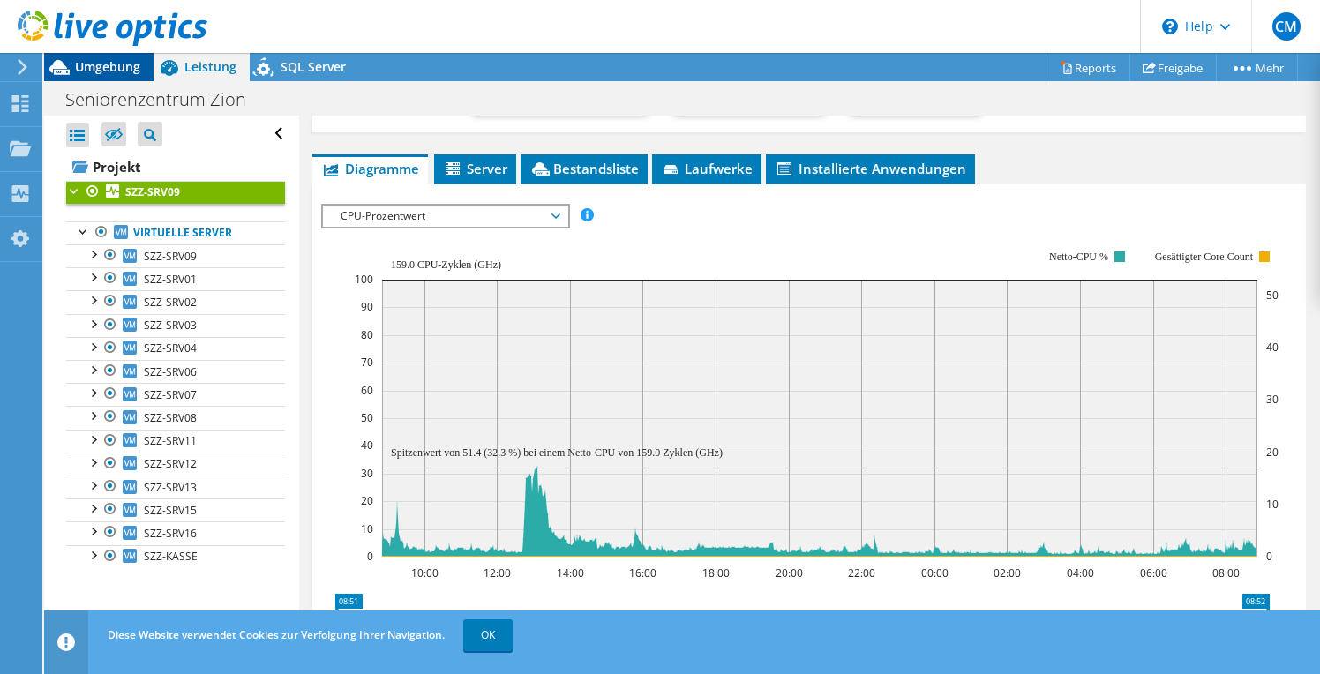
click at [127, 65] on span "Umgebung" at bounding box center [107, 66] width 65 height 17
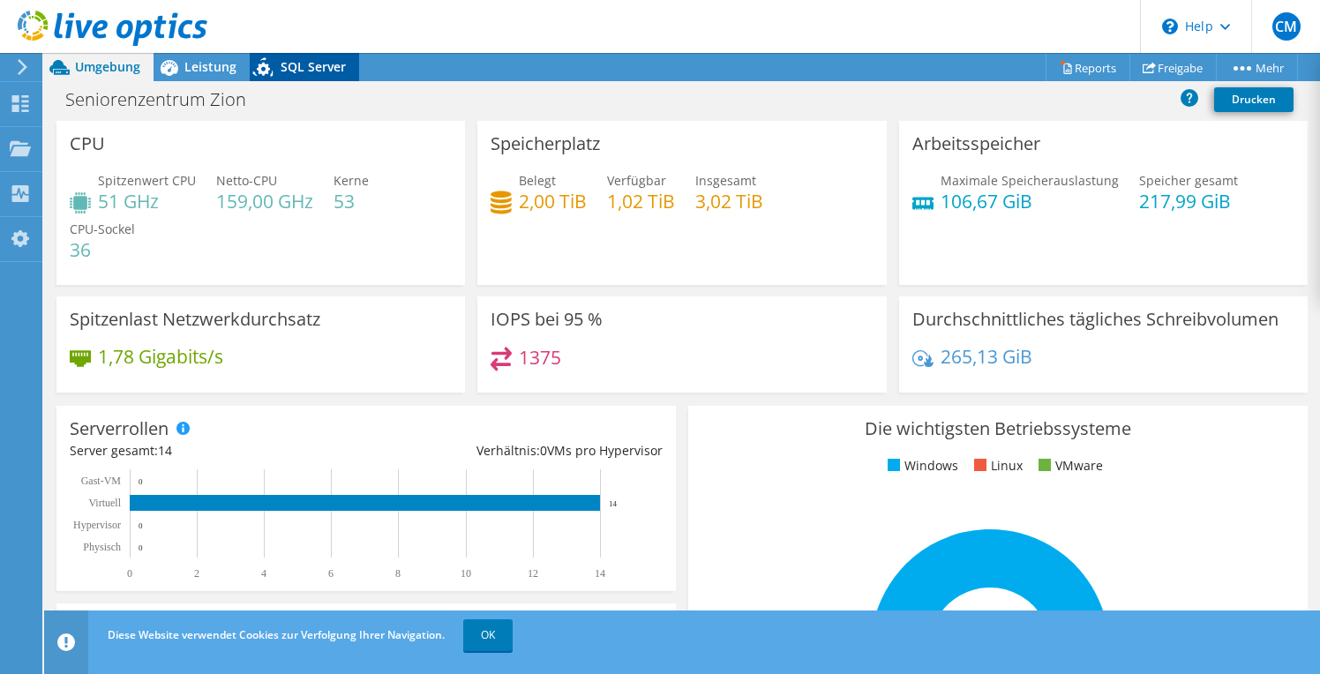
click at [302, 66] on span "SQL Server" at bounding box center [313, 66] width 65 height 17
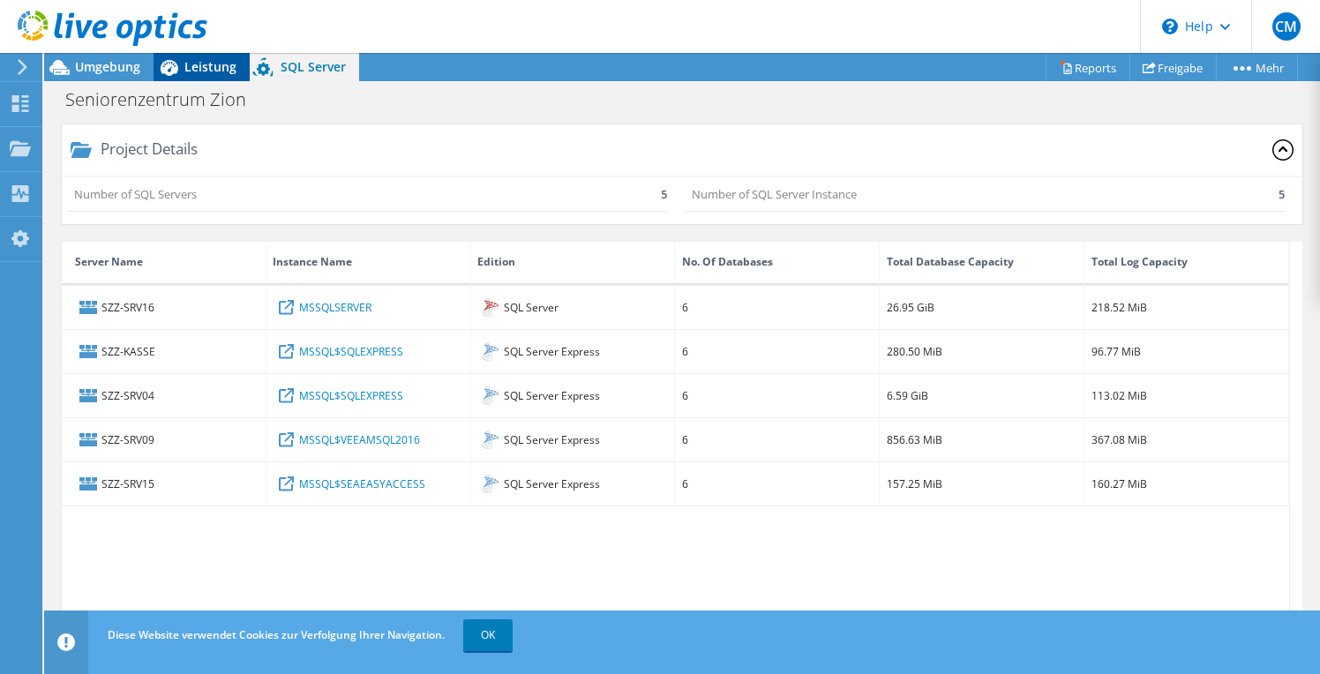
click at [212, 70] on span "Leistung" at bounding box center [210, 66] width 52 height 17
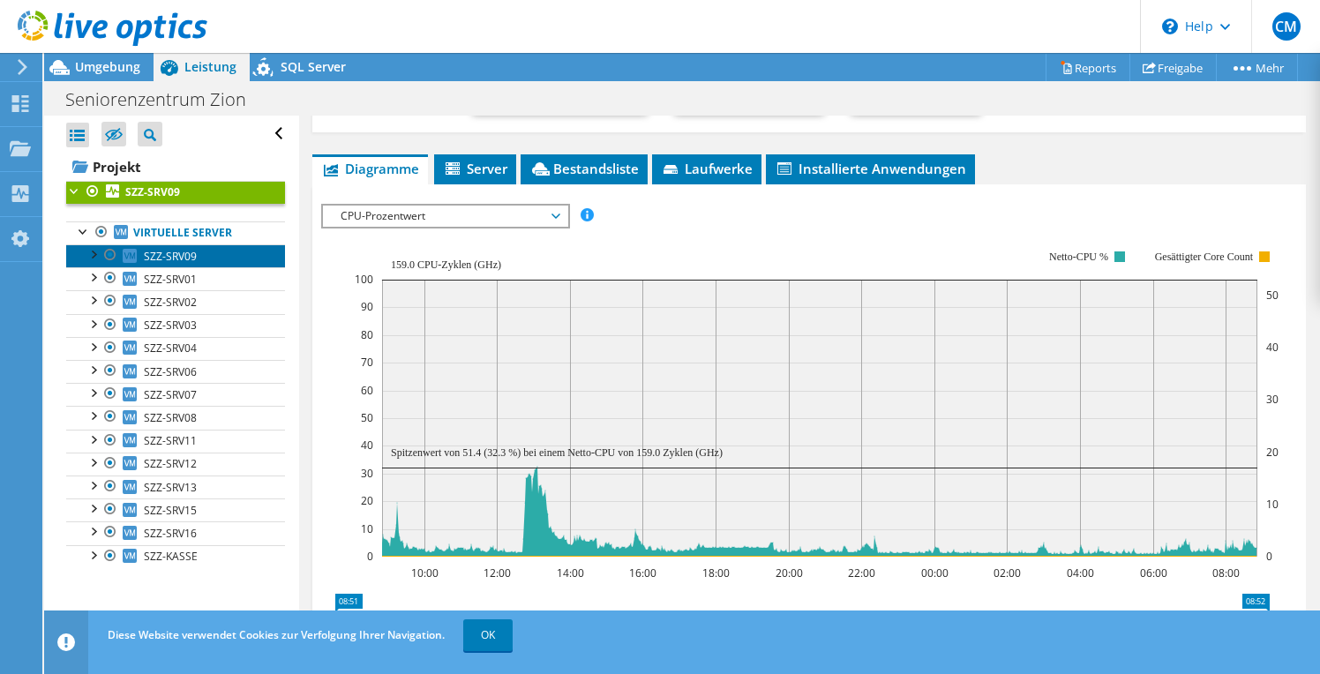
click at [184, 253] on span "SZZ-SRV09" at bounding box center [170, 256] width 53 height 15
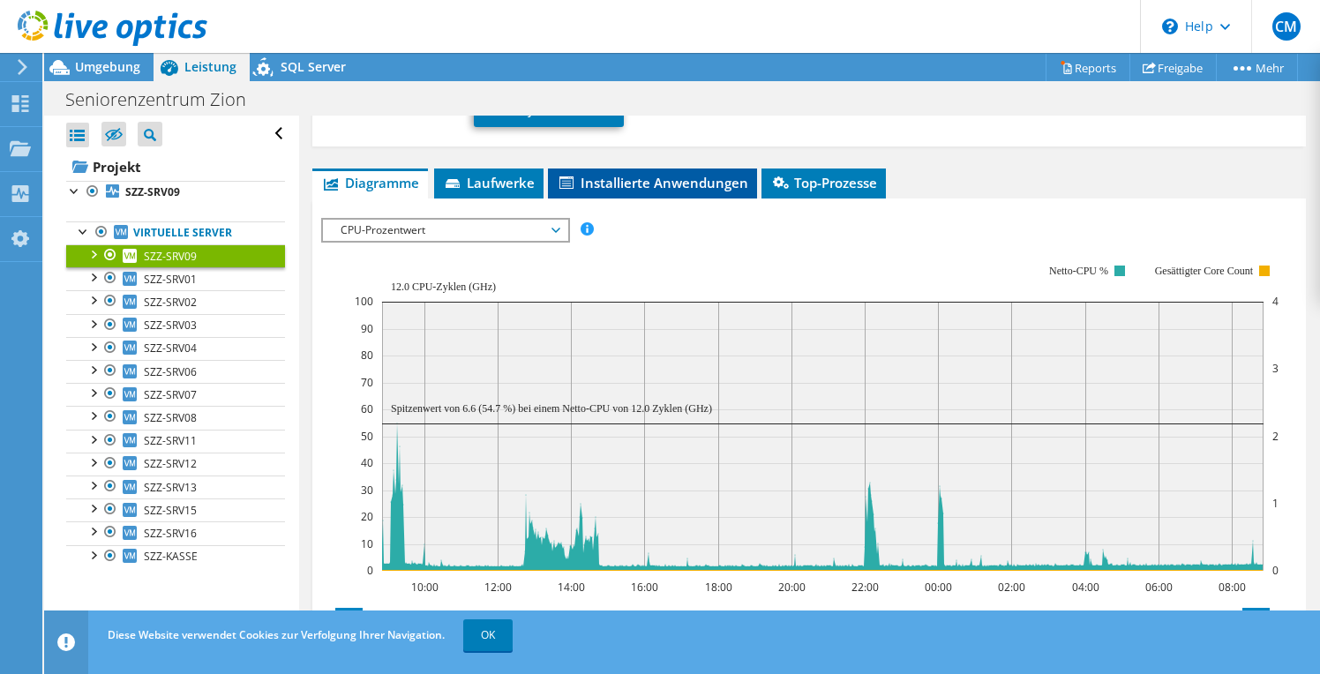
click at [703, 178] on span "Installierte Anwendungen" at bounding box center [652, 183] width 191 height 18
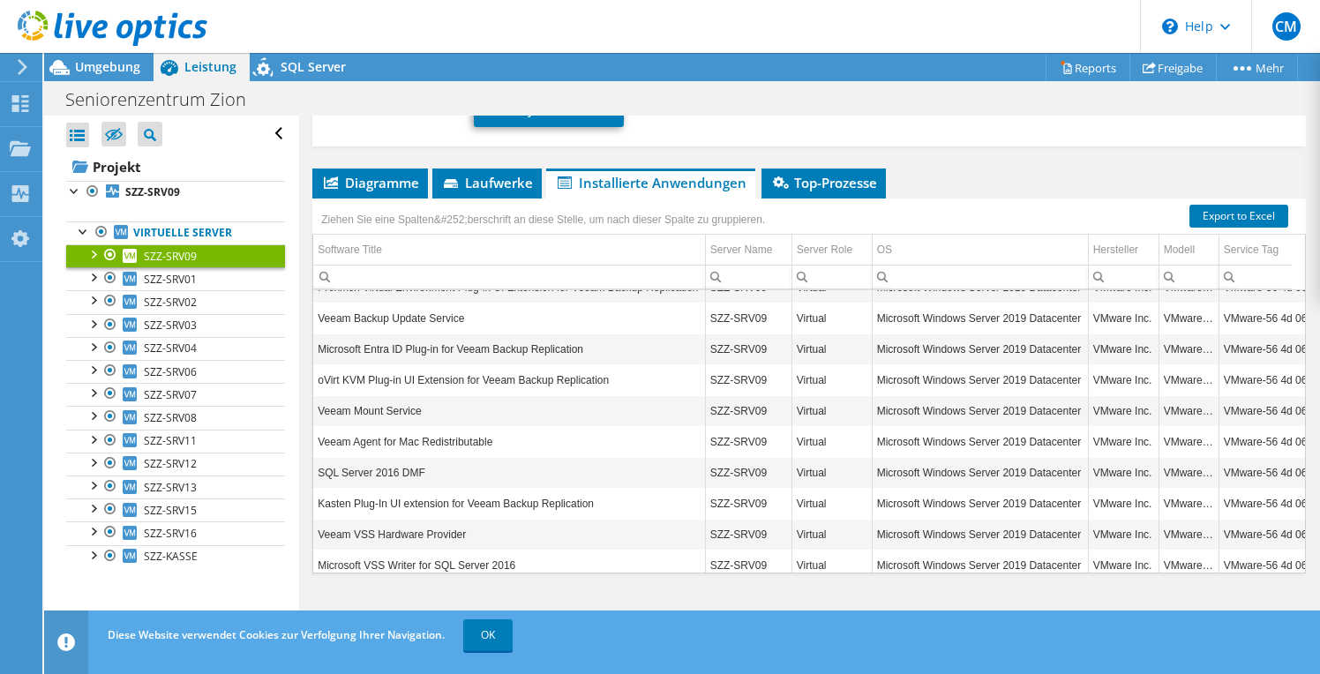
scroll to position [544, 0]
click at [183, 282] on span "SZZ-SRV01" at bounding box center [170, 279] width 53 height 15
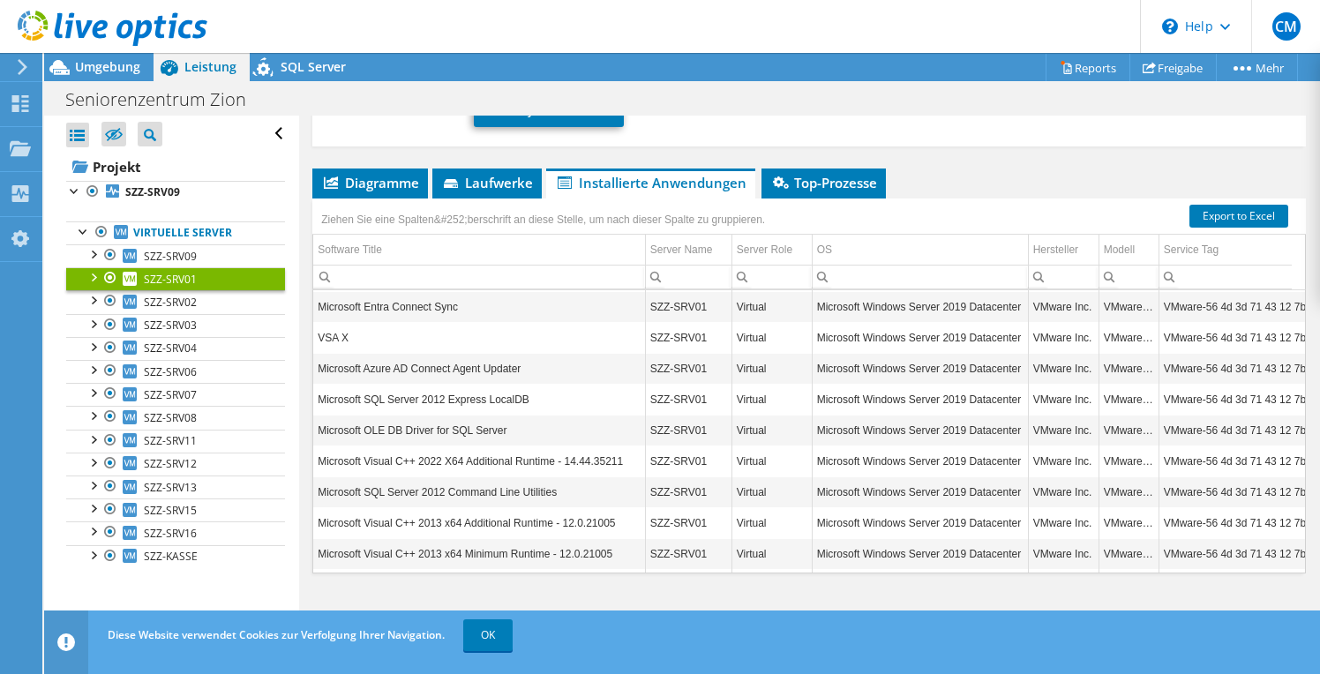
scroll to position [109, 0]
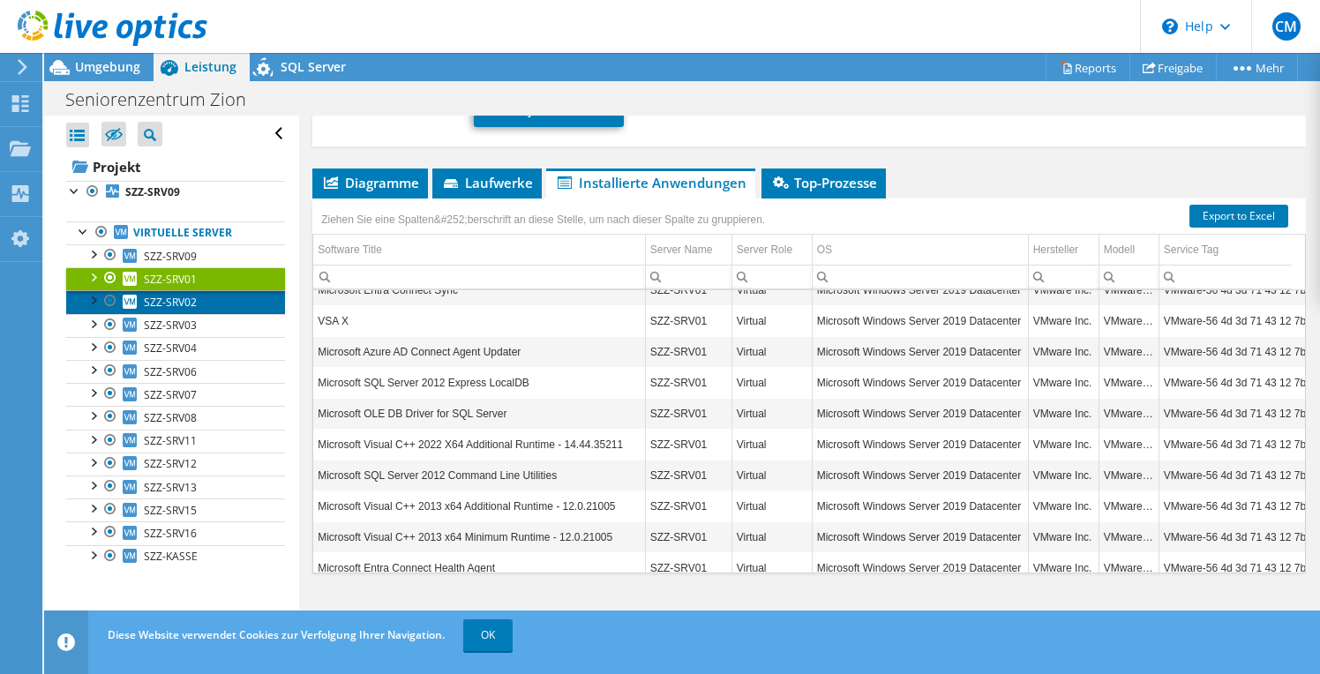
click at [174, 303] on span "SZZ-SRV02" at bounding box center [170, 302] width 53 height 15
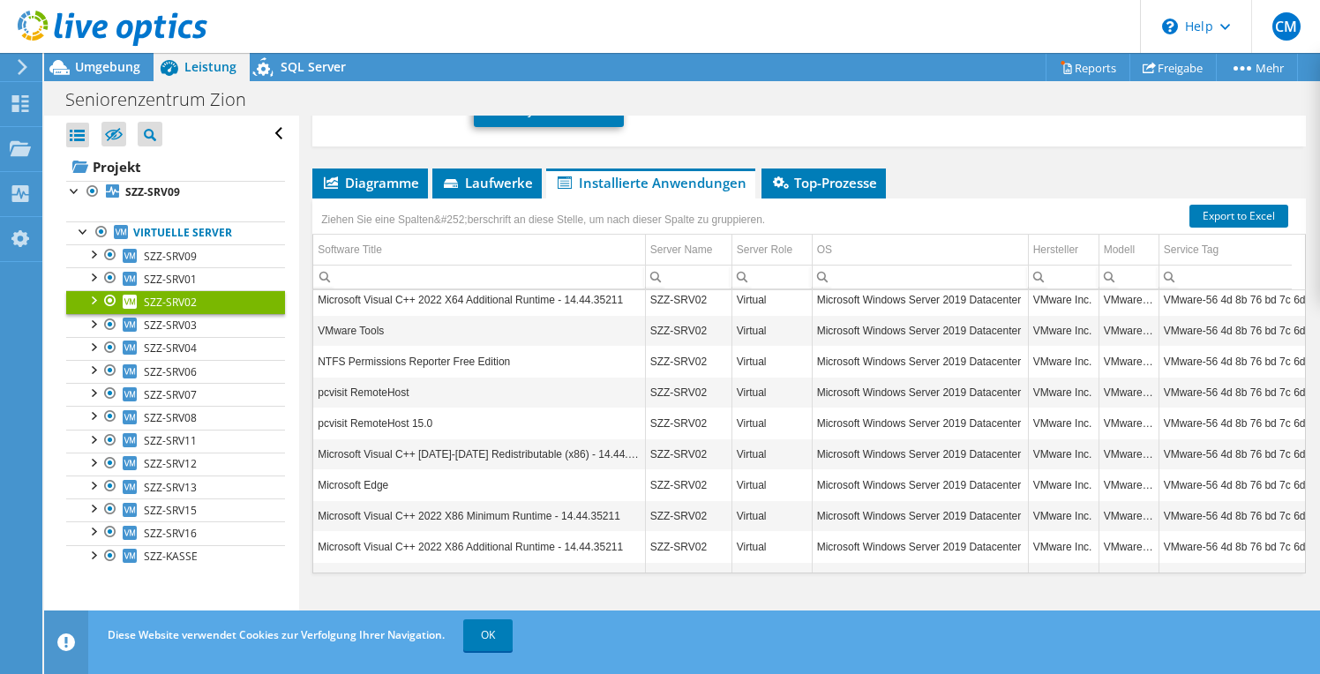
scroll to position [164, 0]
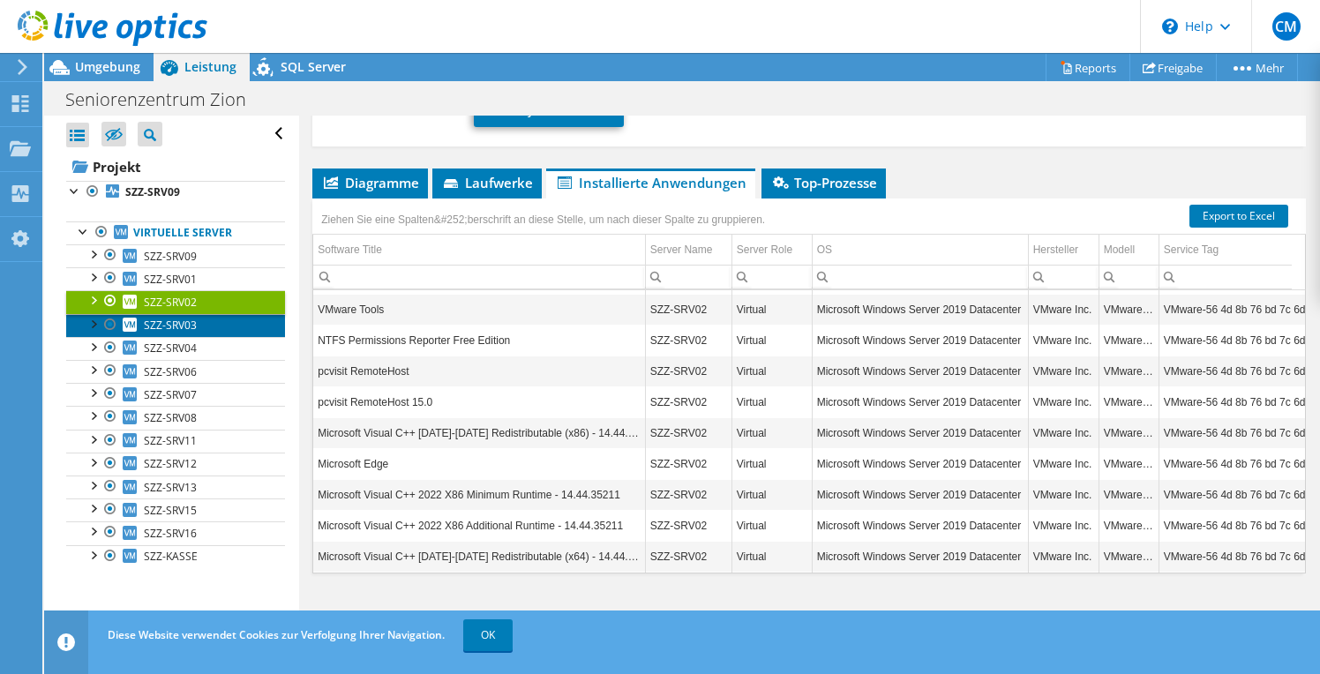
click at [170, 324] on span "SZZ-SRV03" at bounding box center [170, 325] width 53 height 15
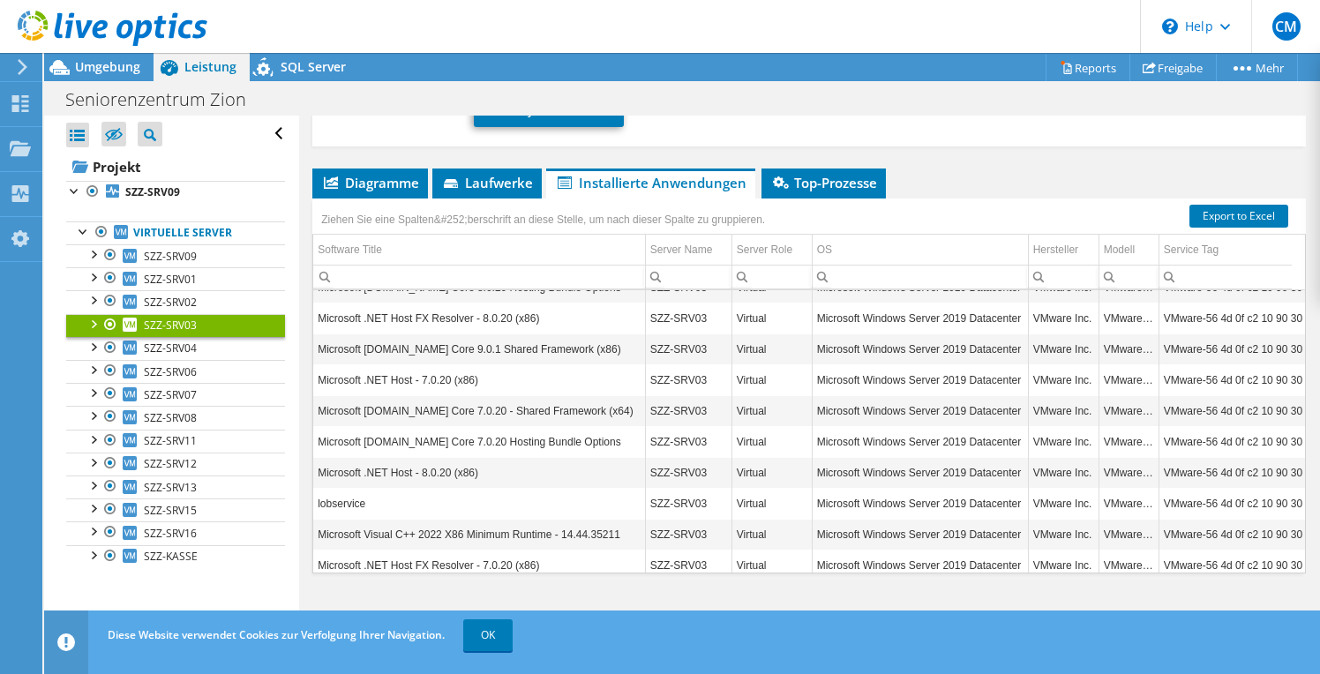
scroll to position [916, 0]
click at [176, 347] on span "SZZ-SRV04" at bounding box center [170, 348] width 53 height 15
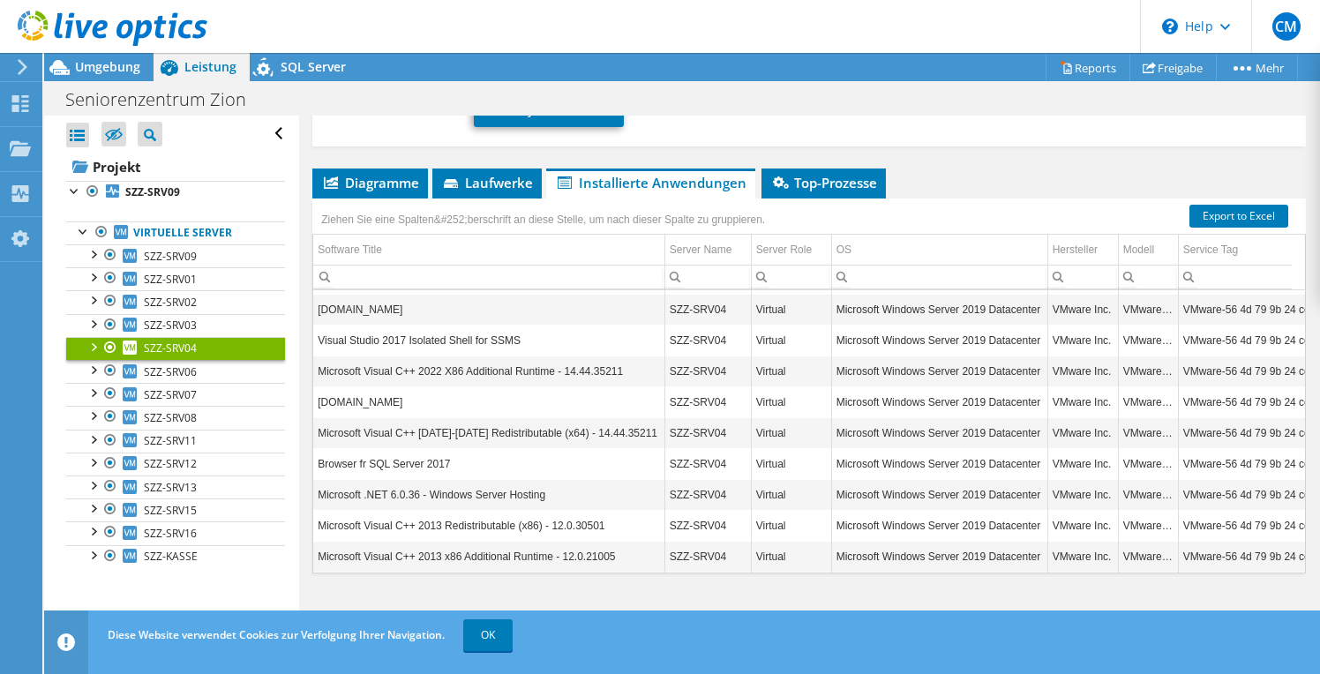
scroll to position [1832, 0]
click at [197, 374] on link "SZZ-SRV06" at bounding box center [175, 371] width 219 height 23
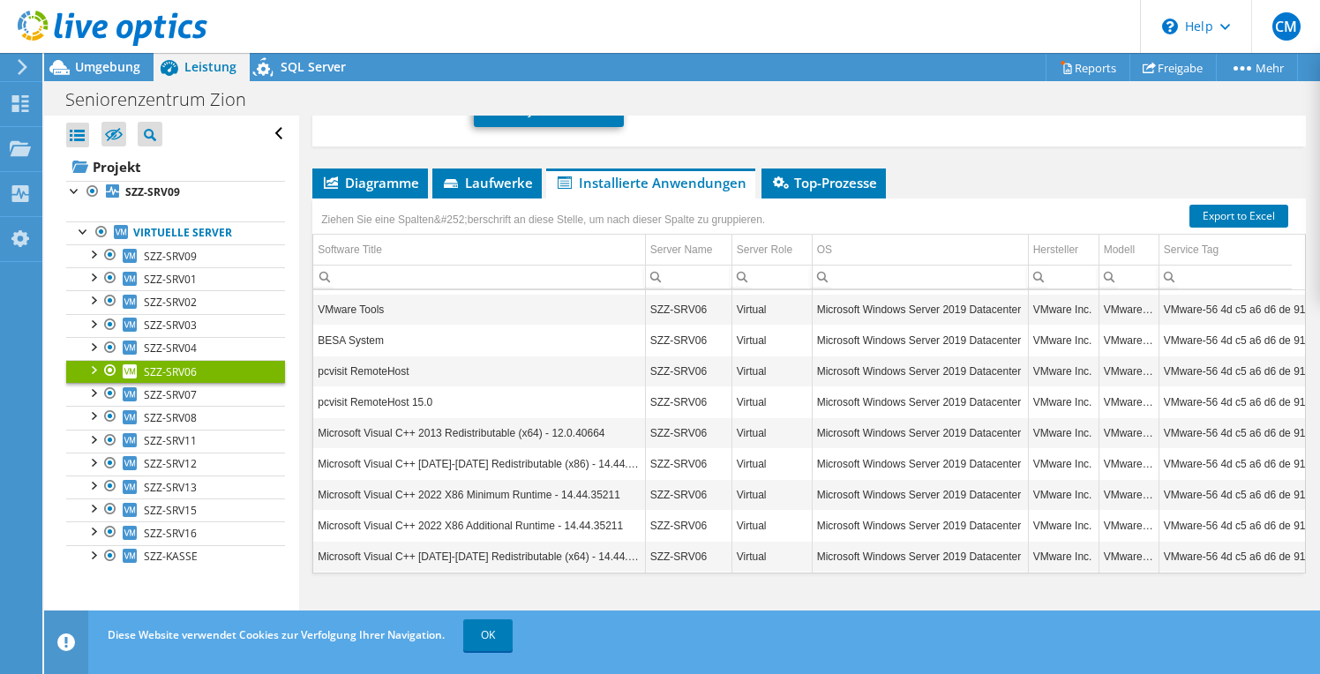
scroll to position [276, 0]
click at [171, 235] on link "Virtuelle Server" at bounding box center [175, 232] width 219 height 23
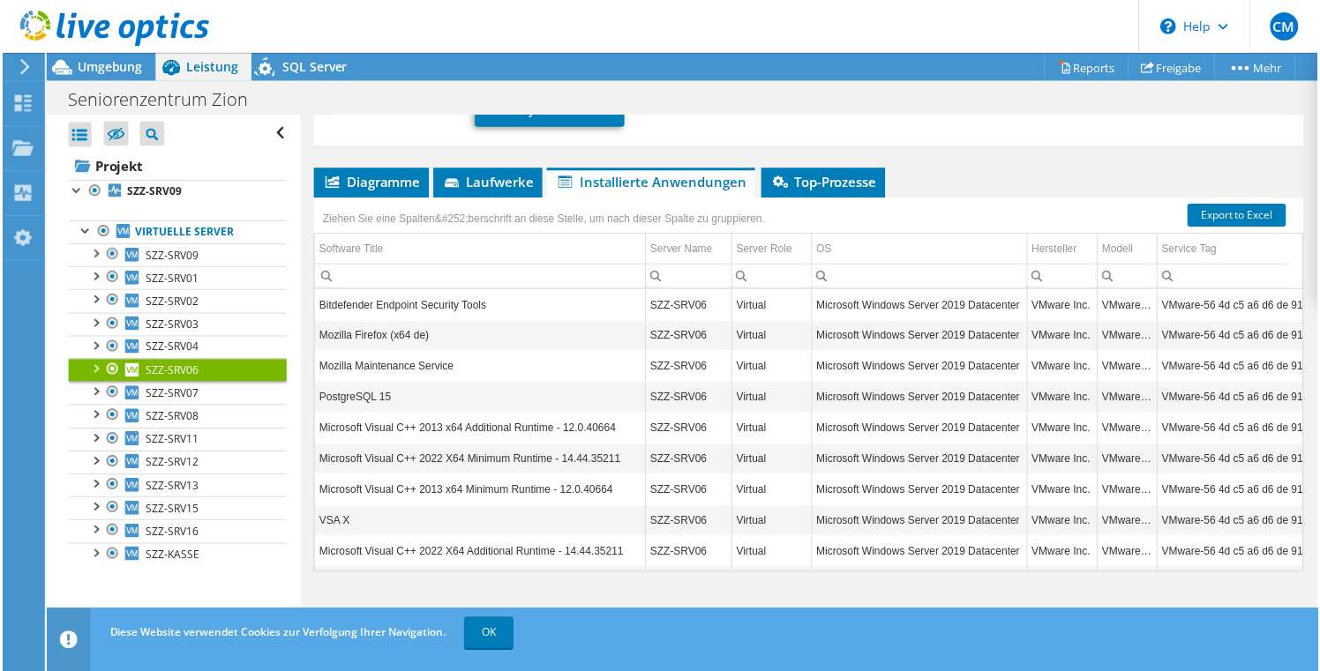
scroll to position [0, 0]
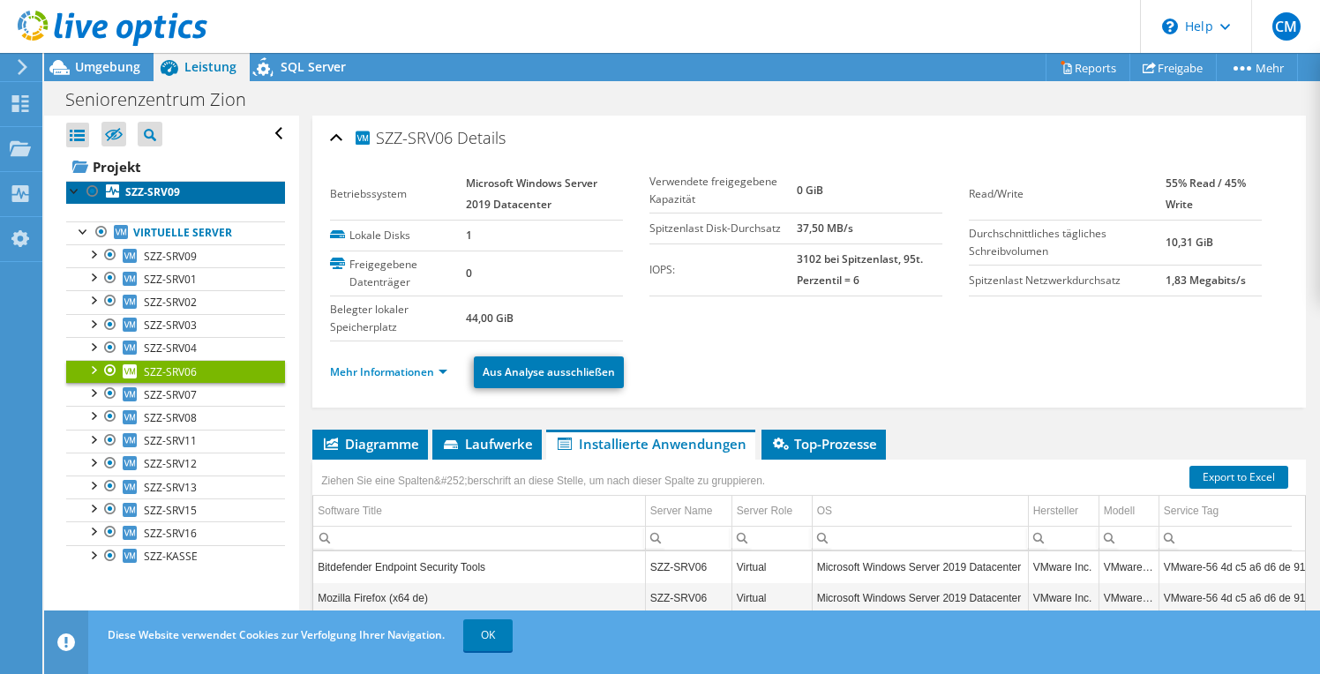
click at [176, 194] on b "SZZ-SRV09" at bounding box center [152, 191] width 55 height 15
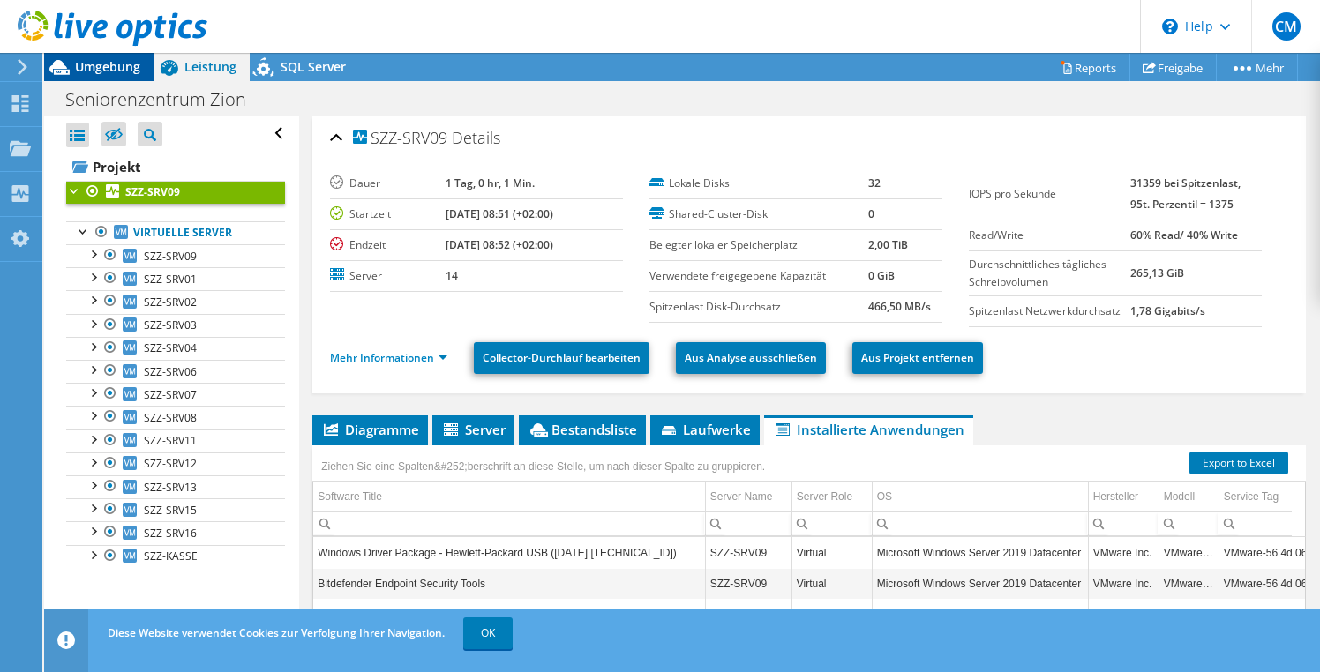
click at [123, 64] on span "Umgebung" at bounding box center [107, 66] width 65 height 17
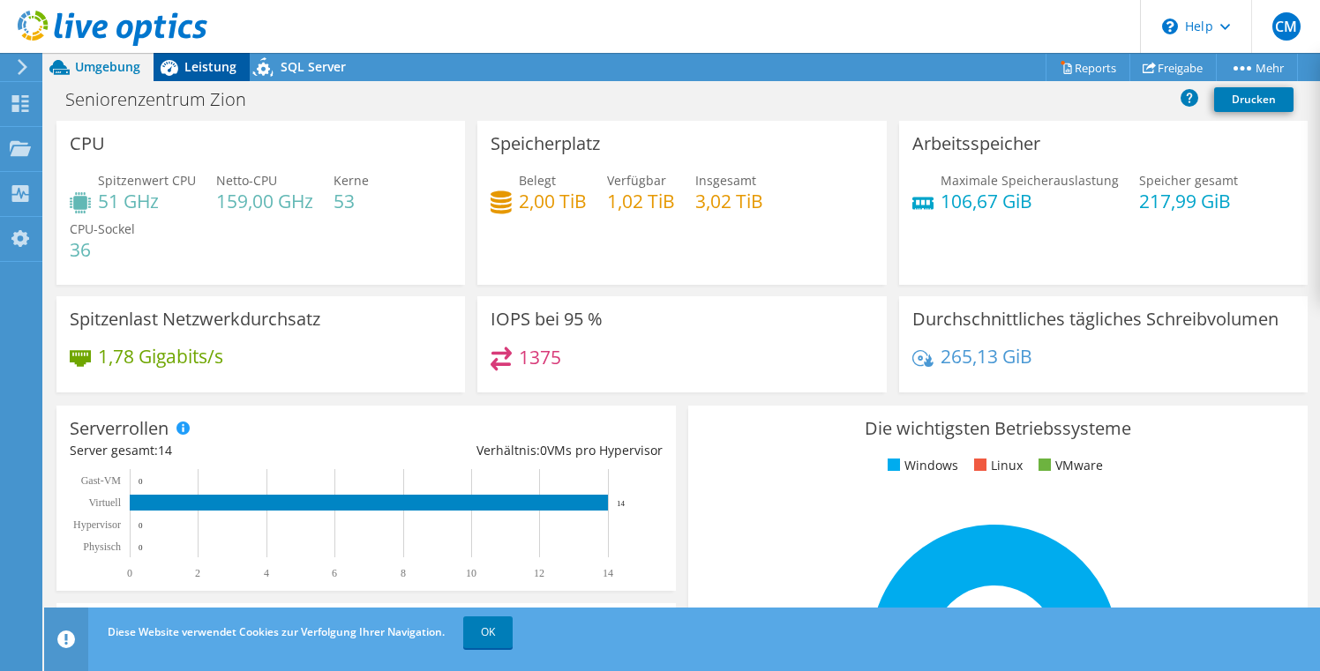
click at [203, 65] on span "Leistung" at bounding box center [210, 66] width 52 height 17
